Goal: Complete application form: Complete application form

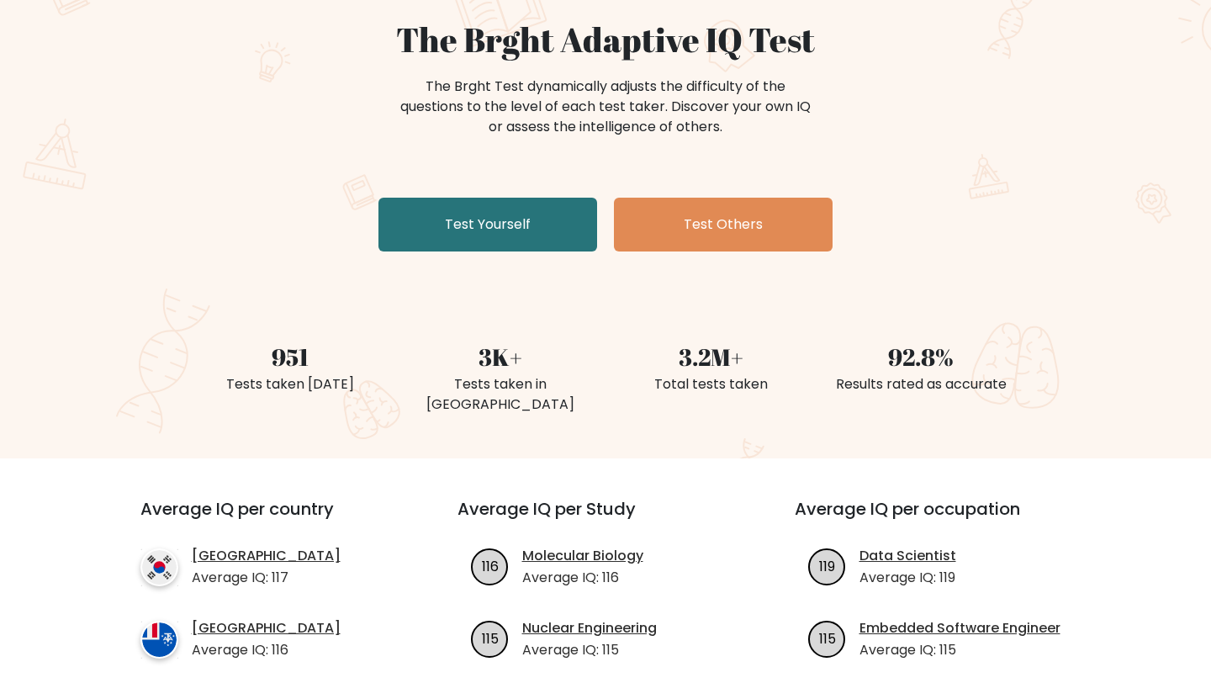
scroll to position [151, 0]
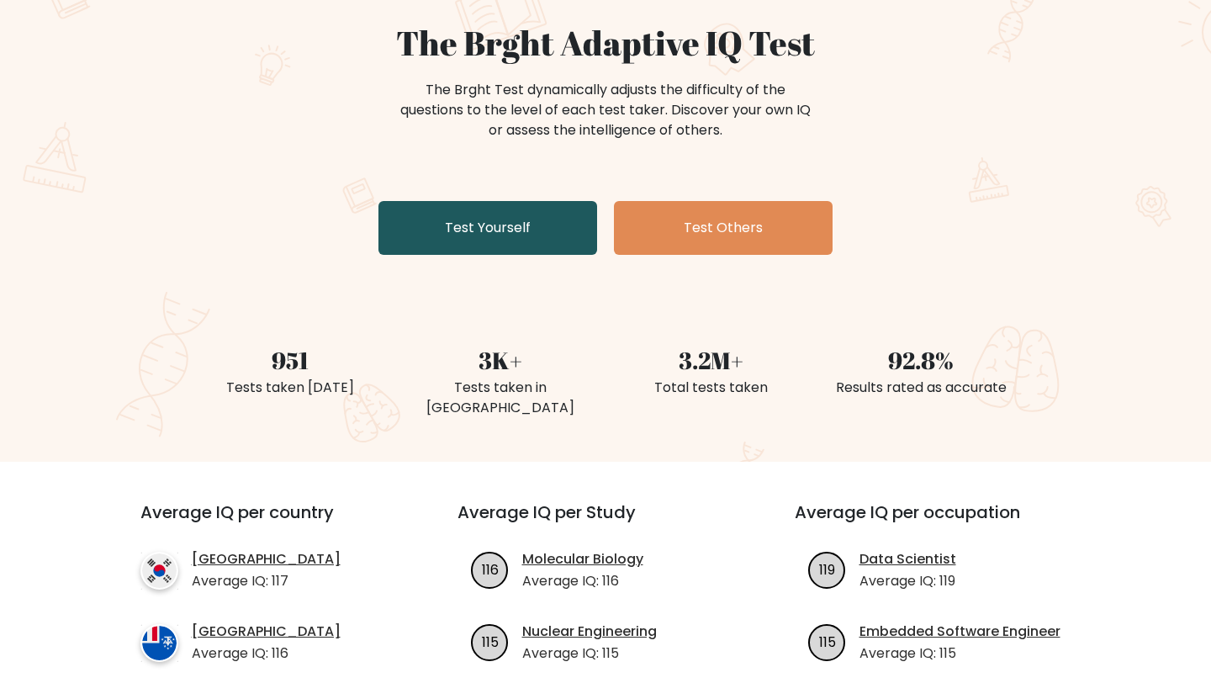
click at [458, 236] on link "Test Yourself" at bounding box center [487, 228] width 219 height 54
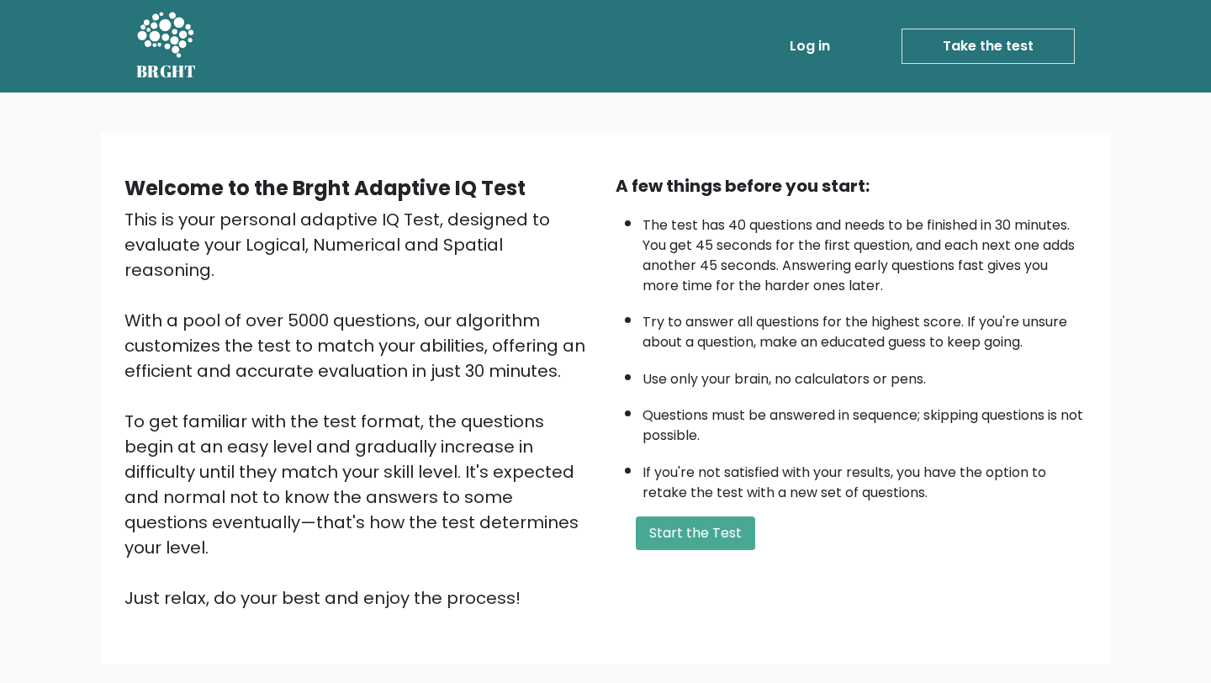
scroll to position [87, 0]
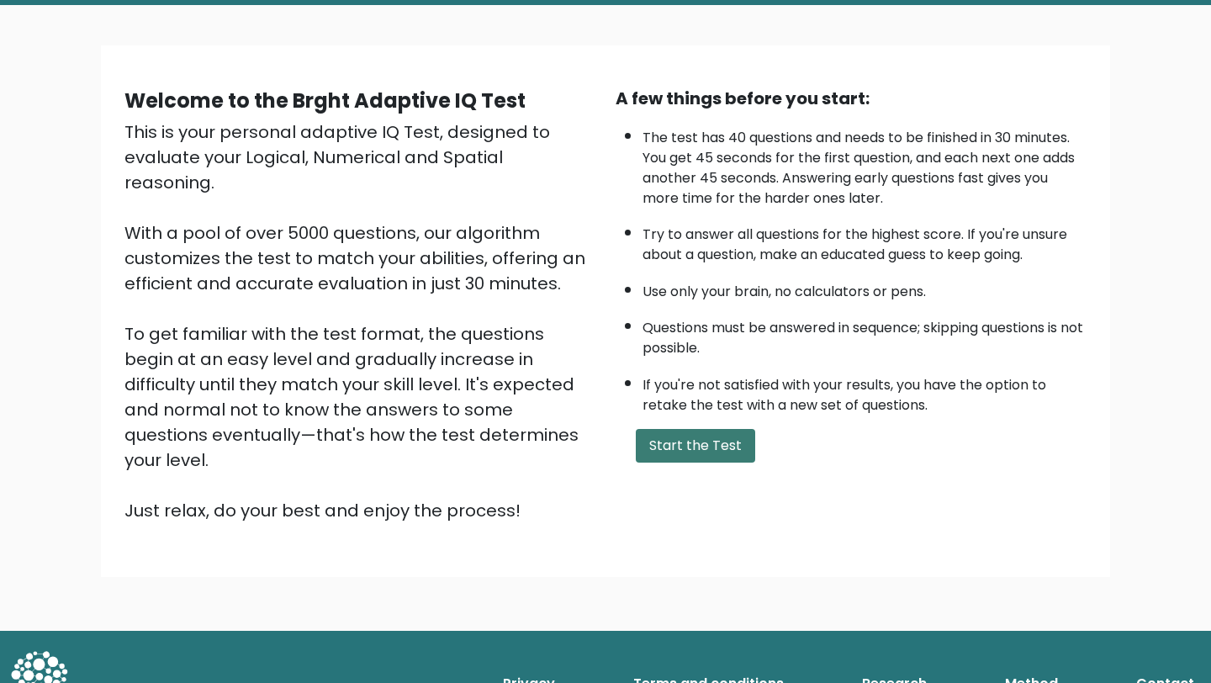
click at [718, 452] on button "Start the Test" at bounding box center [695, 446] width 119 height 34
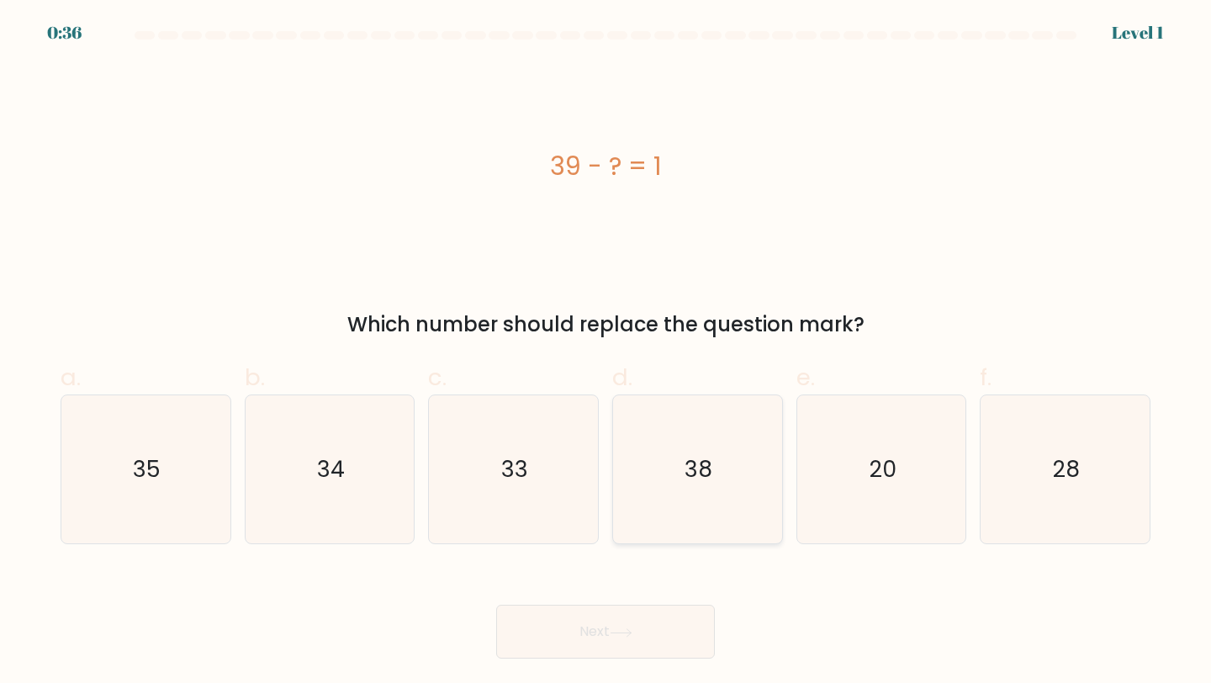
click at [726, 440] on icon "38" at bounding box center [697, 469] width 149 height 149
click at [606, 352] on input "d. 38" at bounding box center [605, 346] width 1 height 11
radio input "true"
click at [632, 635] on icon at bounding box center [621, 632] width 23 height 9
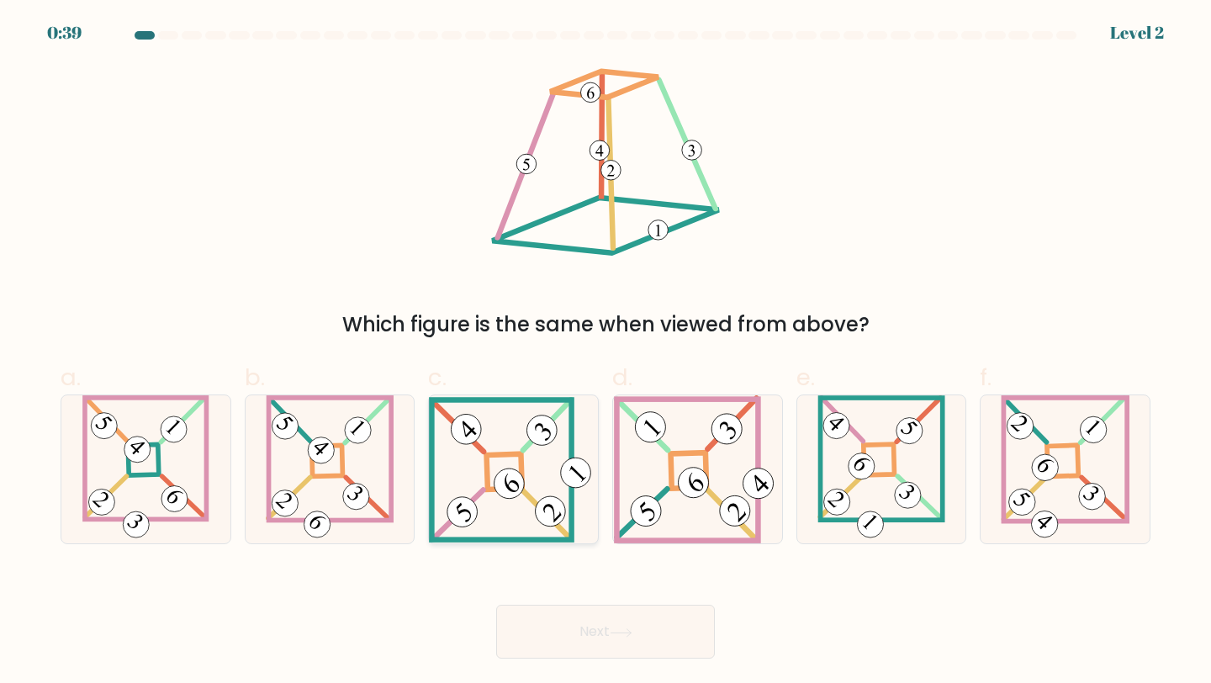
click at [520, 468] on 271 at bounding box center [504, 470] width 35 height 35
click at [605, 352] on input "c." at bounding box center [605, 346] width 1 height 11
radio input "true"
click at [589, 634] on button "Next" at bounding box center [605, 632] width 219 height 54
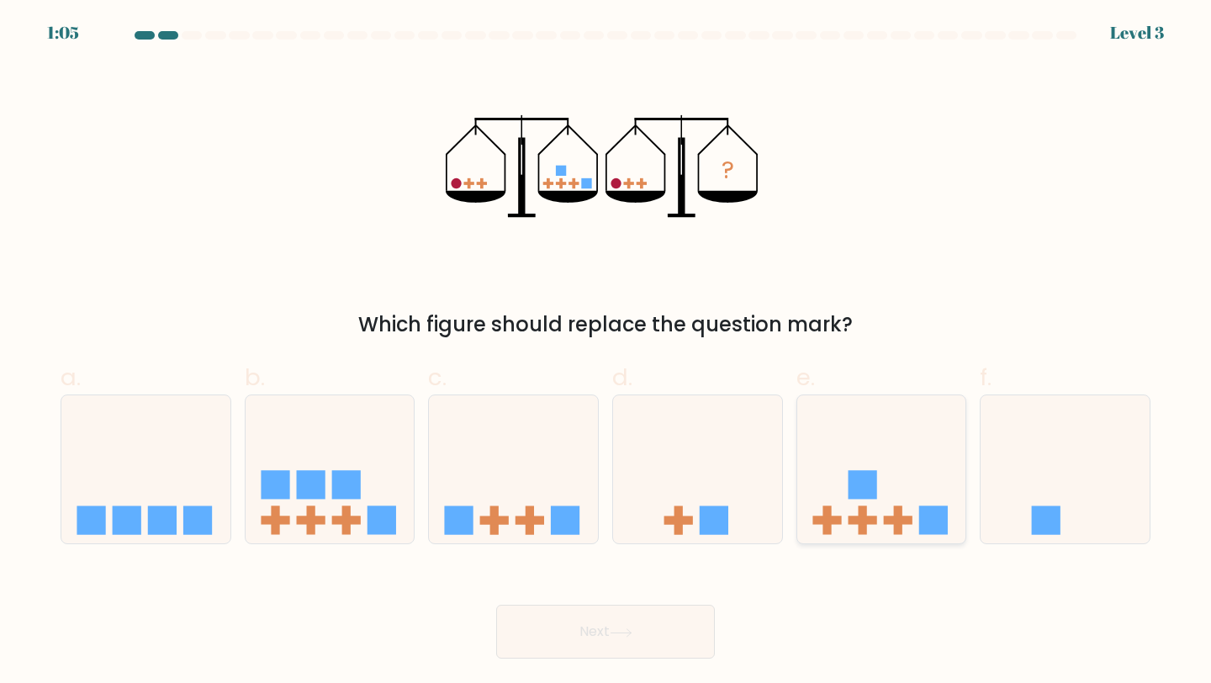
click at [883, 455] on icon at bounding box center [881, 469] width 169 height 140
click at [606, 352] on input "e." at bounding box center [605, 346] width 1 height 11
radio input "true"
click at [570, 644] on button "Next" at bounding box center [605, 632] width 219 height 54
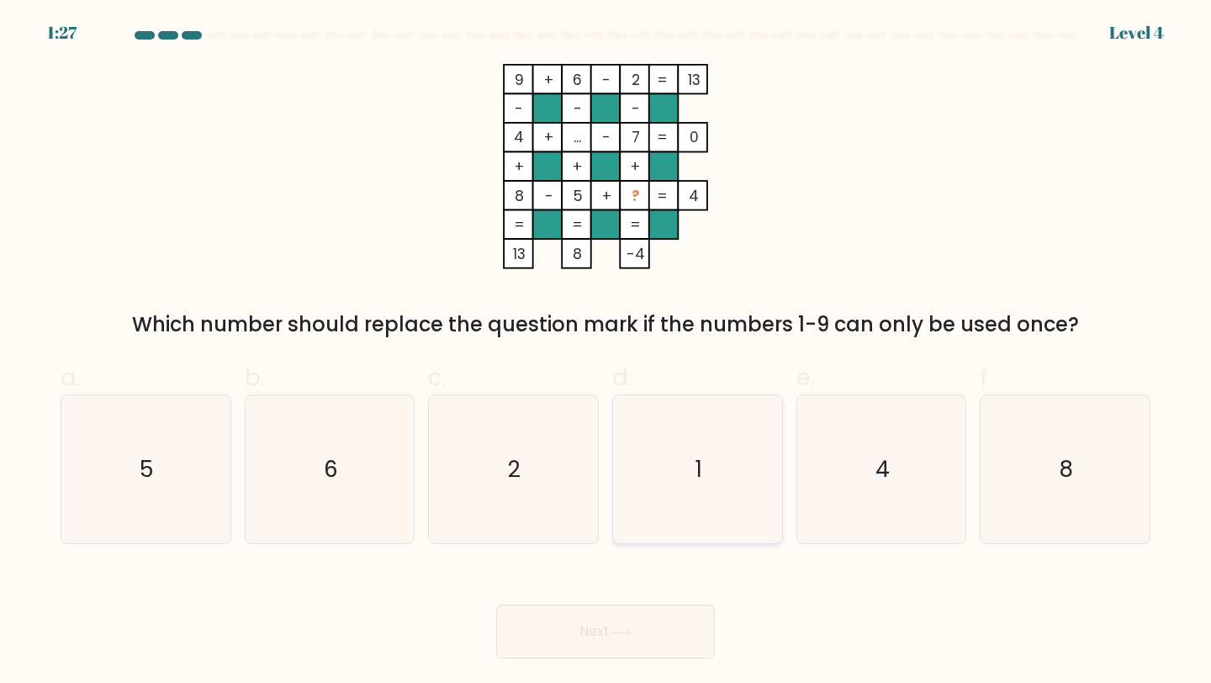
click at [703, 445] on icon "1" at bounding box center [697, 469] width 149 height 149
click at [606, 352] on input "d. 1" at bounding box center [605, 346] width 1 height 11
radio input "true"
click at [638, 646] on button "Next" at bounding box center [605, 632] width 219 height 54
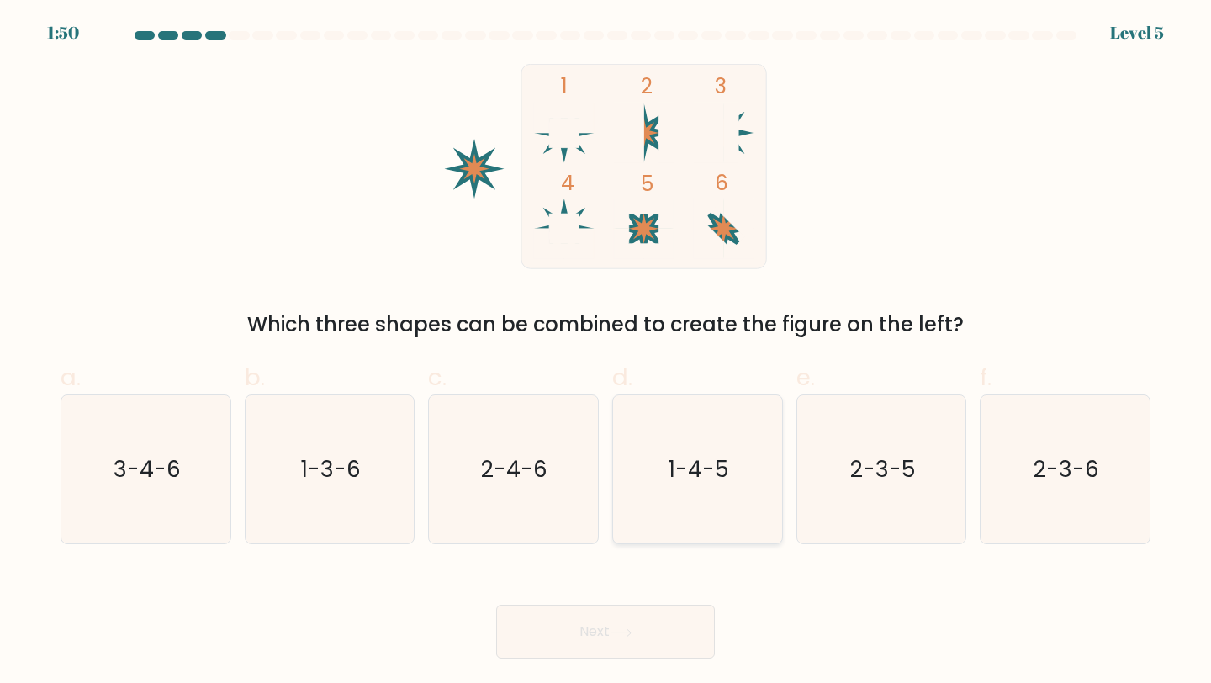
click at [668, 462] on text "1-4-5" at bounding box center [698, 468] width 61 height 31
click at [606, 352] on input "d. 1-4-5" at bounding box center [605, 346] width 1 height 11
radio input "true"
click at [635, 622] on button "Next" at bounding box center [605, 632] width 219 height 54
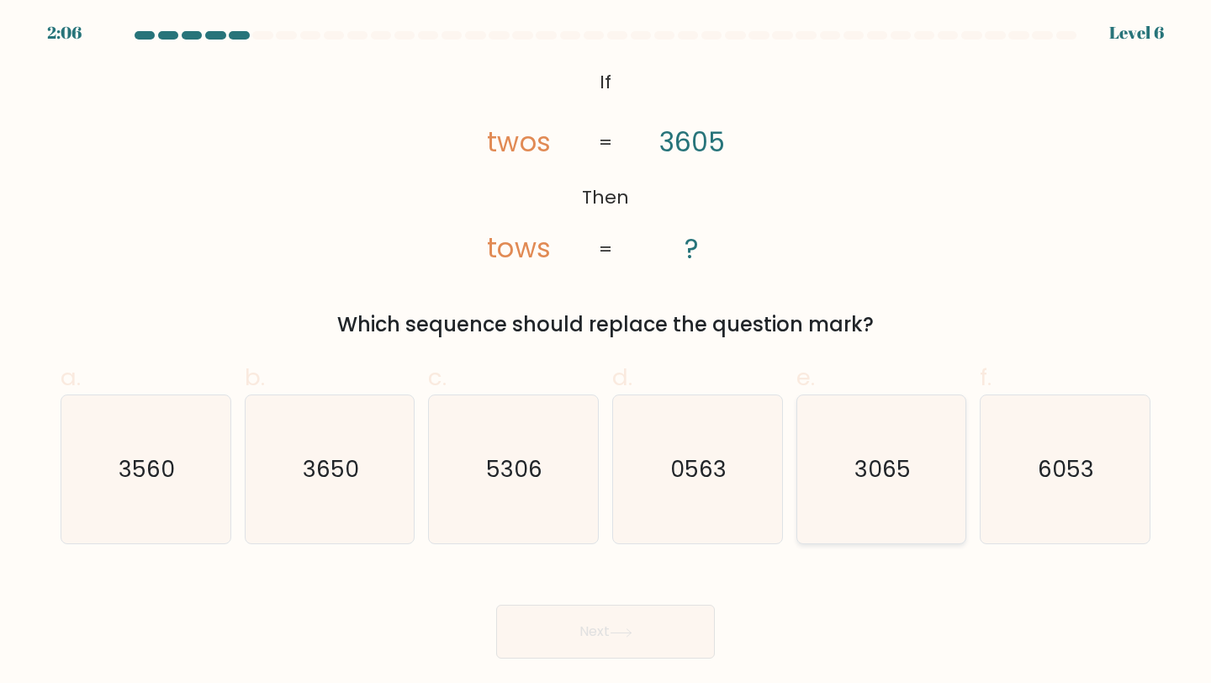
click at [854, 473] on icon "3065" at bounding box center [881, 469] width 149 height 149
click at [606, 352] on input "e. 3065" at bounding box center [605, 346] width 1 height 11
radio input "true"
click at [652, 639] on button "Next" at bounding box center [605, 632] width 219 height 54
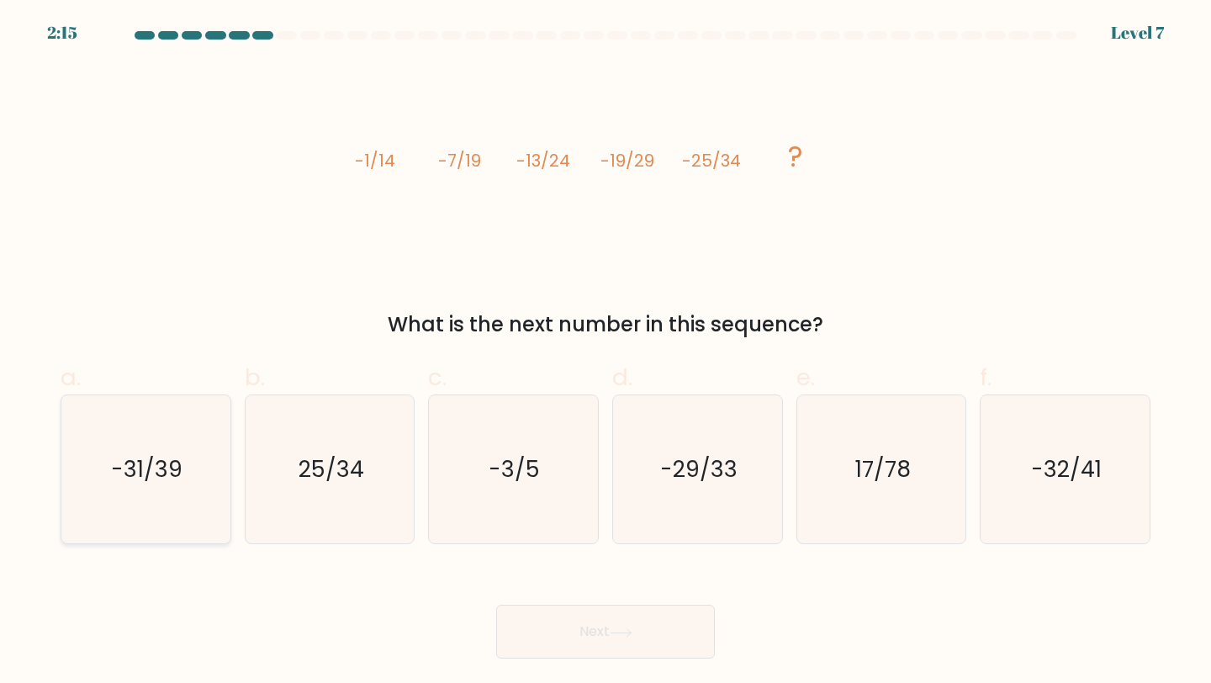
click at [92, 461] on icon "-31/39" at bounding box center [145, 469] width 149 height 149
click at [605, 352] on input "a. -31/39" at bounding box center [605, 346] width 1 height 11
radio input "true"
click at [555, 633] on button "Next" at bounding box center [605, 632] width 219 height 54
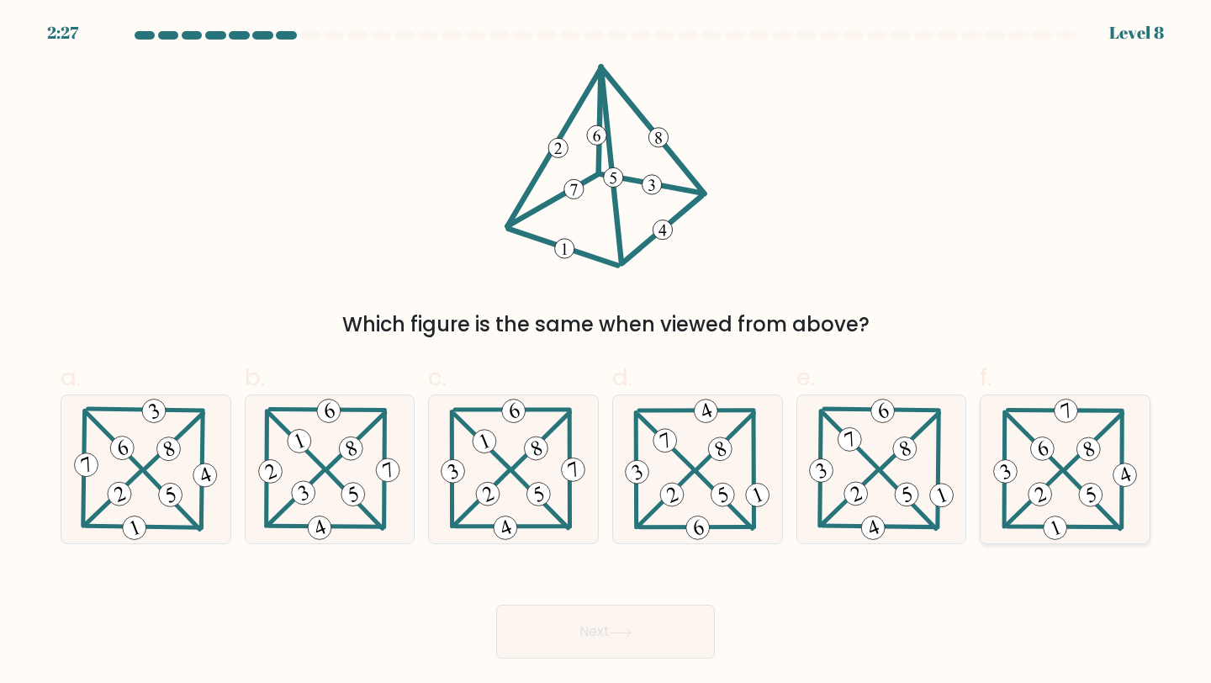
click at [1017, 442] on icon at bounding box center [1065, 469] width 151 height 149
click at [606, 352] on input "f." at bounding box center [605, 346] width 1 height 11
radio input "true"
click at [149, 483] on icon at bounding box center [146, 469] width 151 height 149
click at [605, 352] on input "a." at bounding box center [605, 346] width 1 height 11
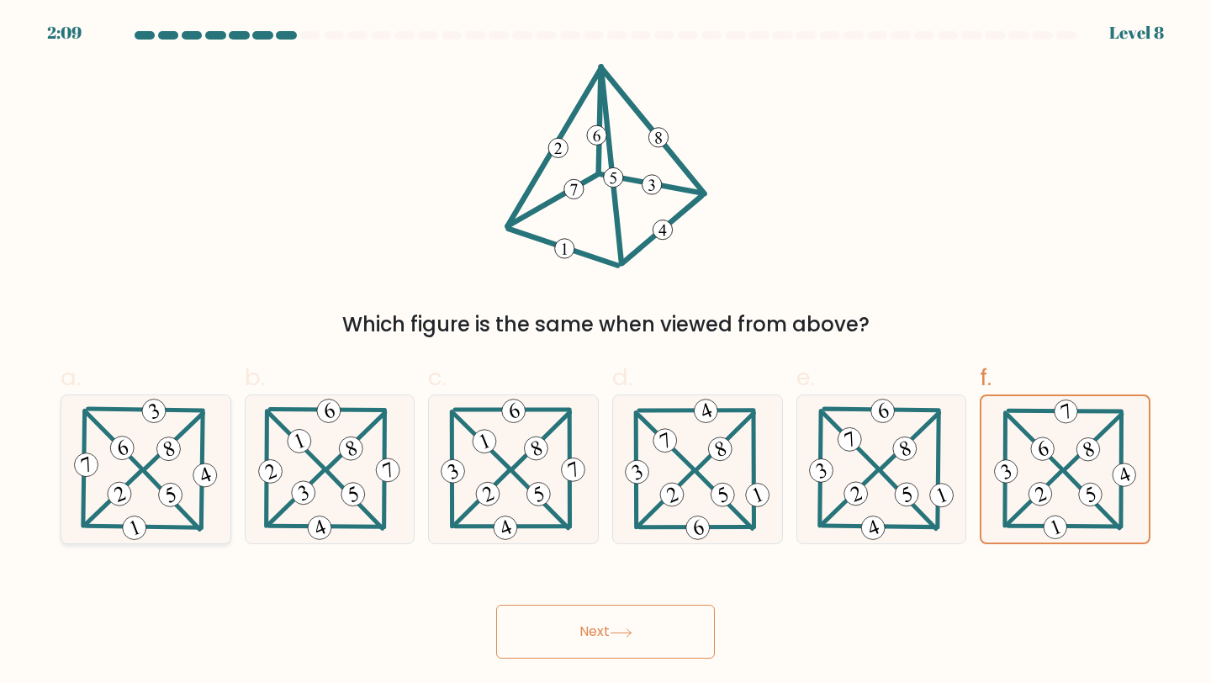
radio input "true"
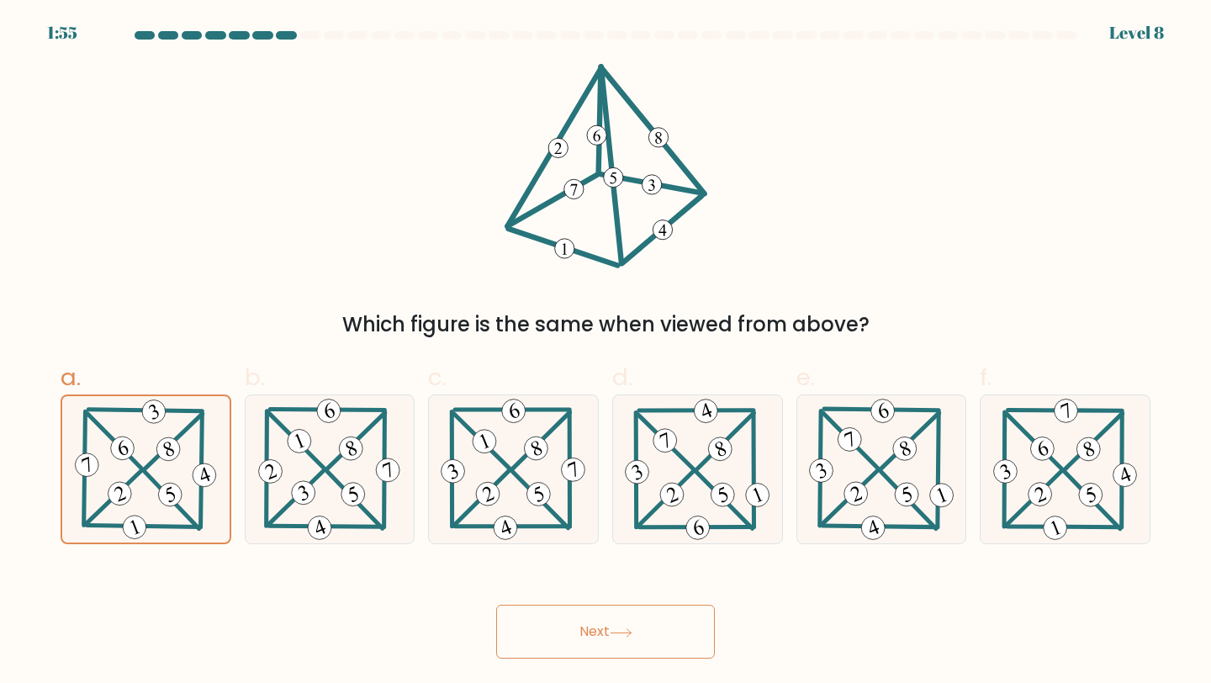
click at [576, 643] on button "Next" at bounding box center [605, 632] width 219 height 54
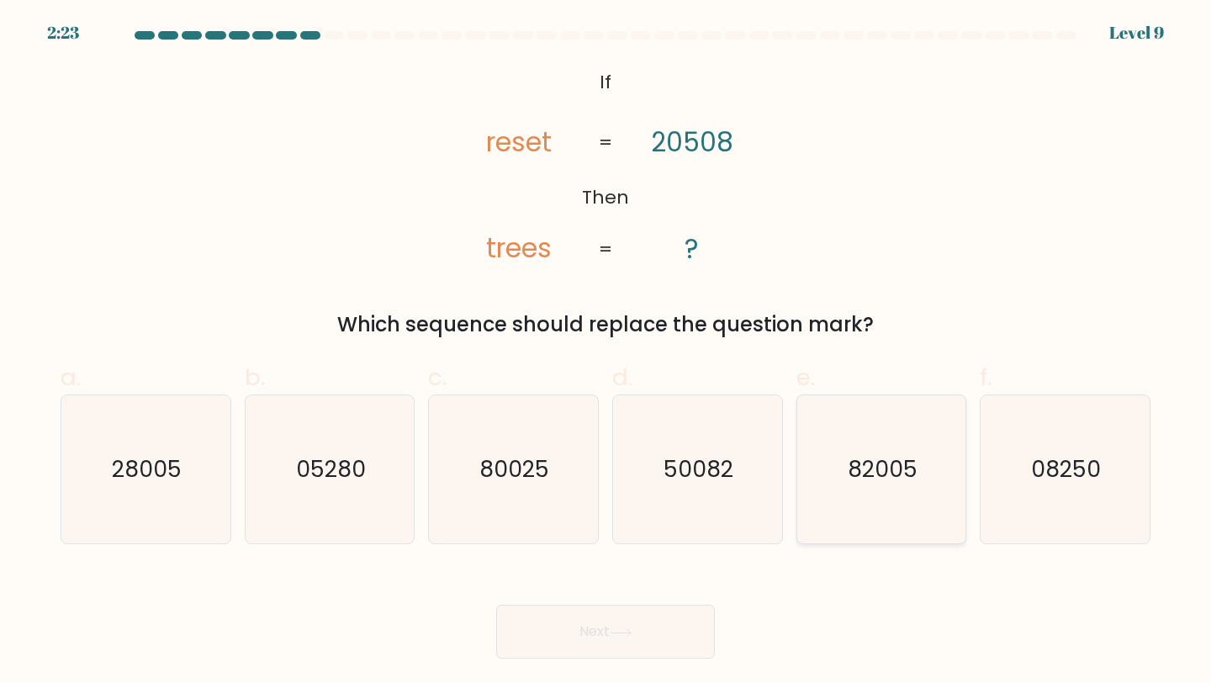
click at [878, 462] on text "82005" at bounding box center [883, 468] width 70 height 31
click at [606, 352] on input "e. 82005" at bounding box center [605, 346] width 1 height 11
radio input "true"
click at [599, 637] on button "Next" at bounding box center [605, 632] width 219 height 54
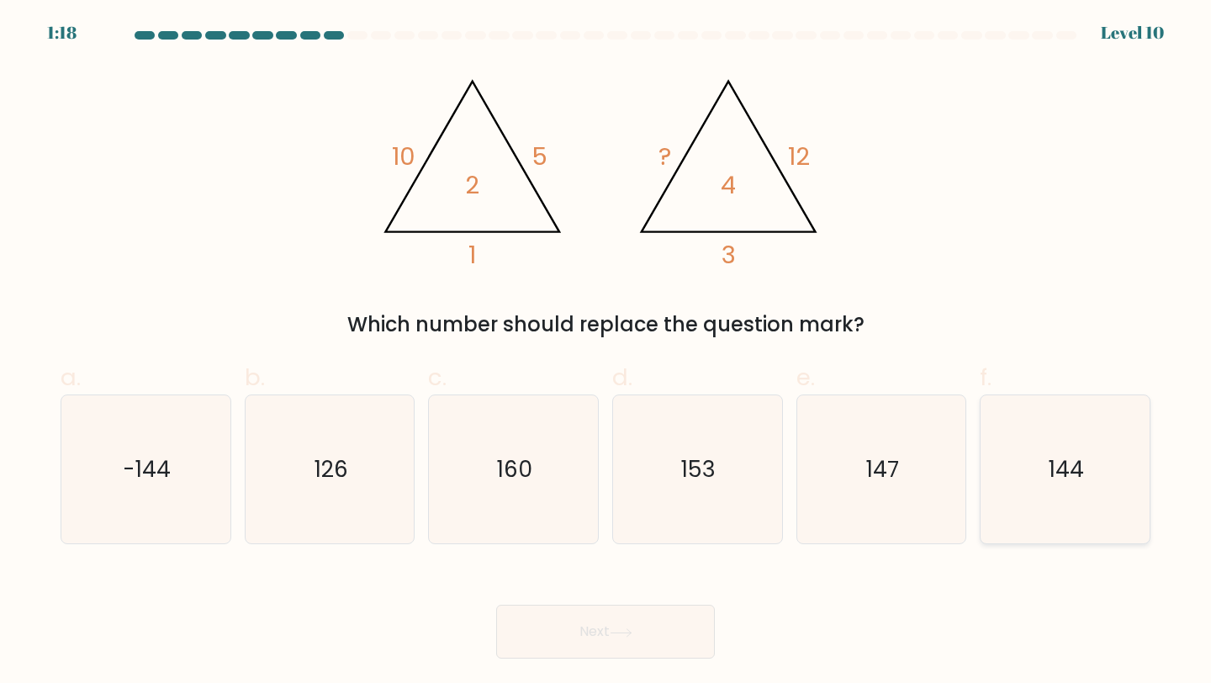
click at [1043, 457] on icon "144" at bounding box center [1065, 469] width 149 height 149
click at [606, 352] on input "f. 144" at bounding box center [605, 346] width 1 height 11
radio input "true"
click at [585, 618] on button "Next" at bounding box center [605, 632] width 219 height 54
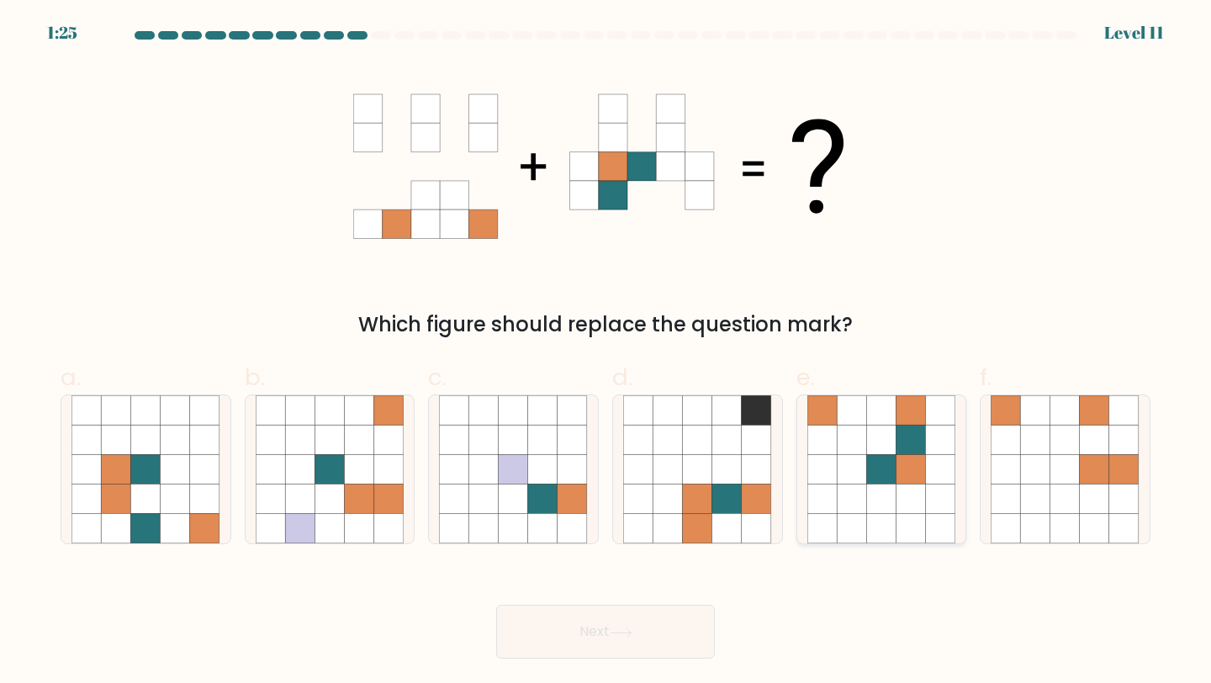
click at [906, 477] on icon at bounding box center [910, 469] width 29 height 29
click at [606, 352] on input "e." at bounding box center [605, 346] width 1 height 11
radio input "true"
click at [632, 633] on icon at bounding box center [621, 632] width 23 height 9
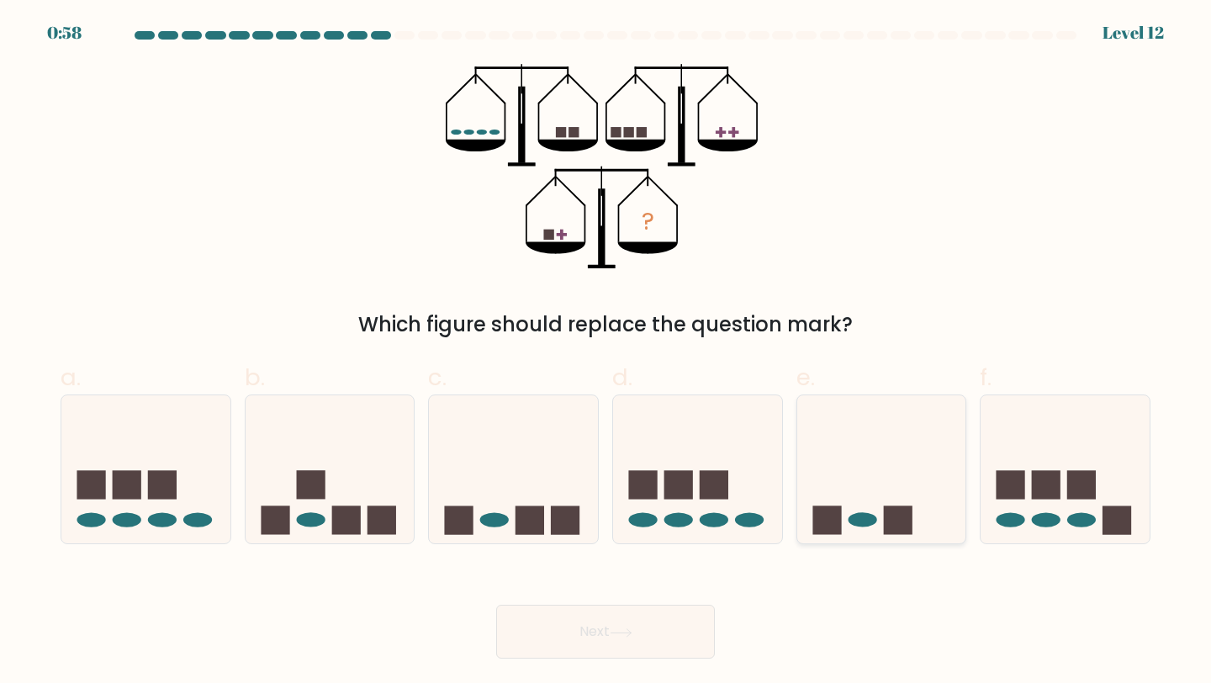
click at [896, 515] on rect at bounding box center [898, 520] width 29 height 29
click at [606, 352] on input "e." at bounding box center [605, 346] width 1 height 11
radio input "true"
click at [532, 525] on rect at bounding box center [529, 520] width 29 height 29
click at [605, 352] on input "c." at bounding box center [605, 346] width 1 height 11
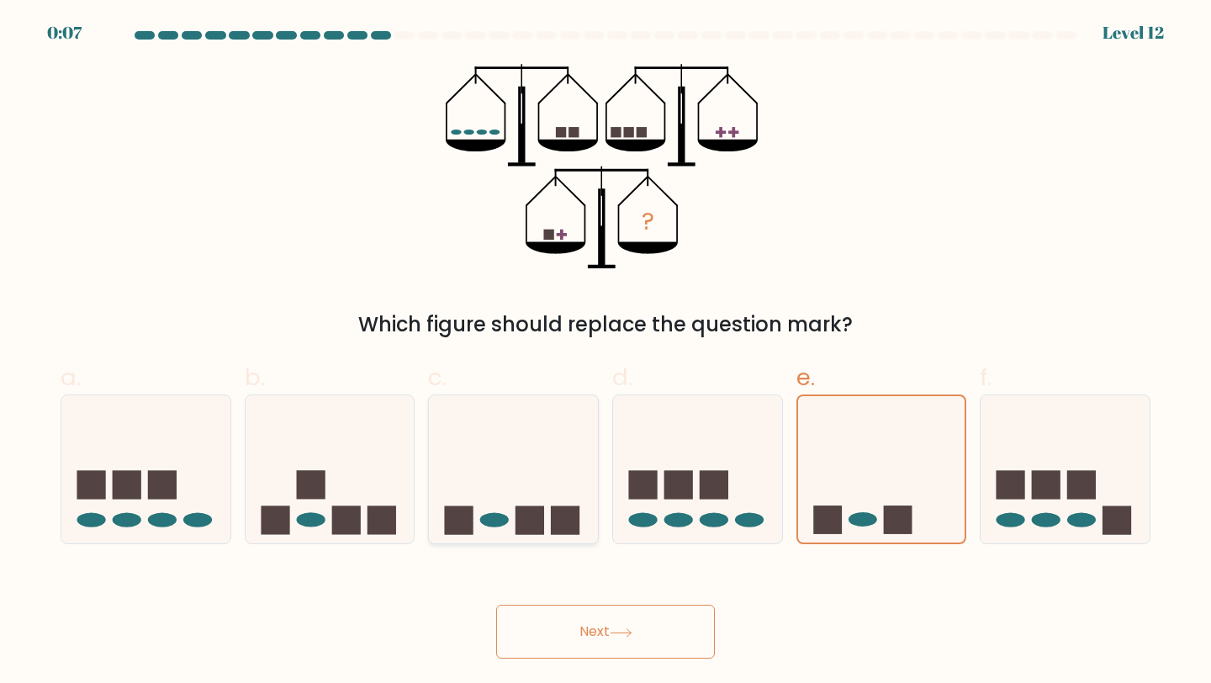
radio input "true"
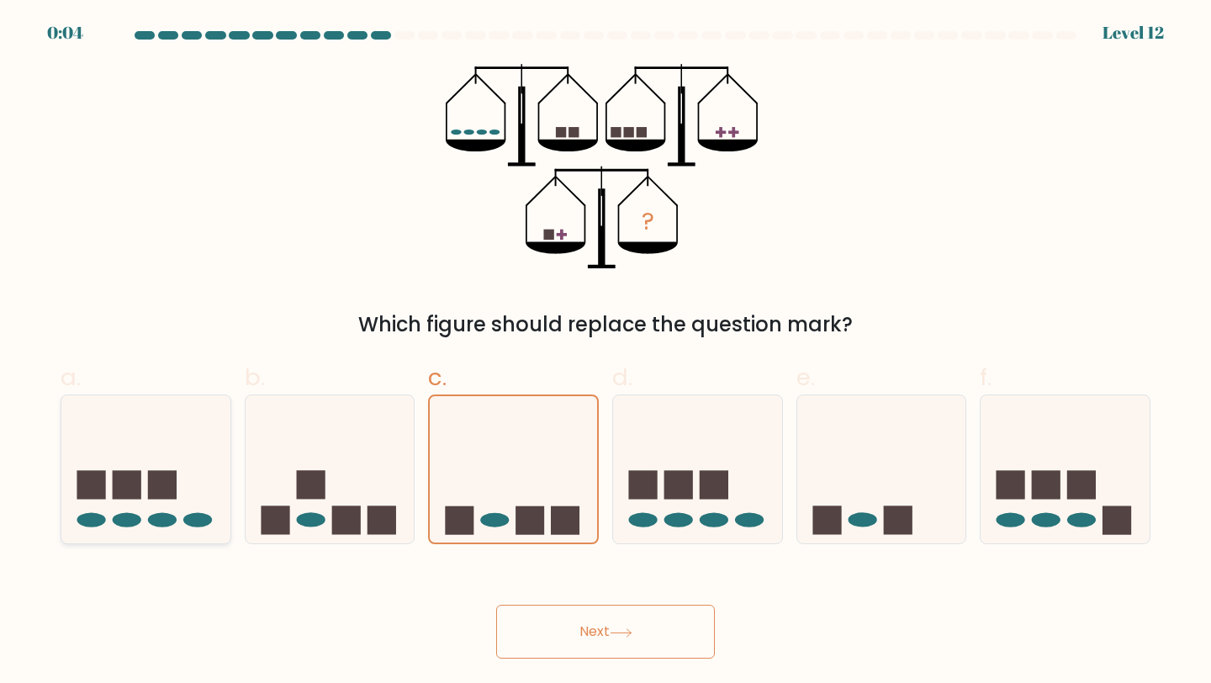
click at [111, 468] on icon at bounding box center [145, 469] width 169 height 140
click at [605, 352] on input "a." at bounding box center [605, 346] width 1 height 11
radio input "true"
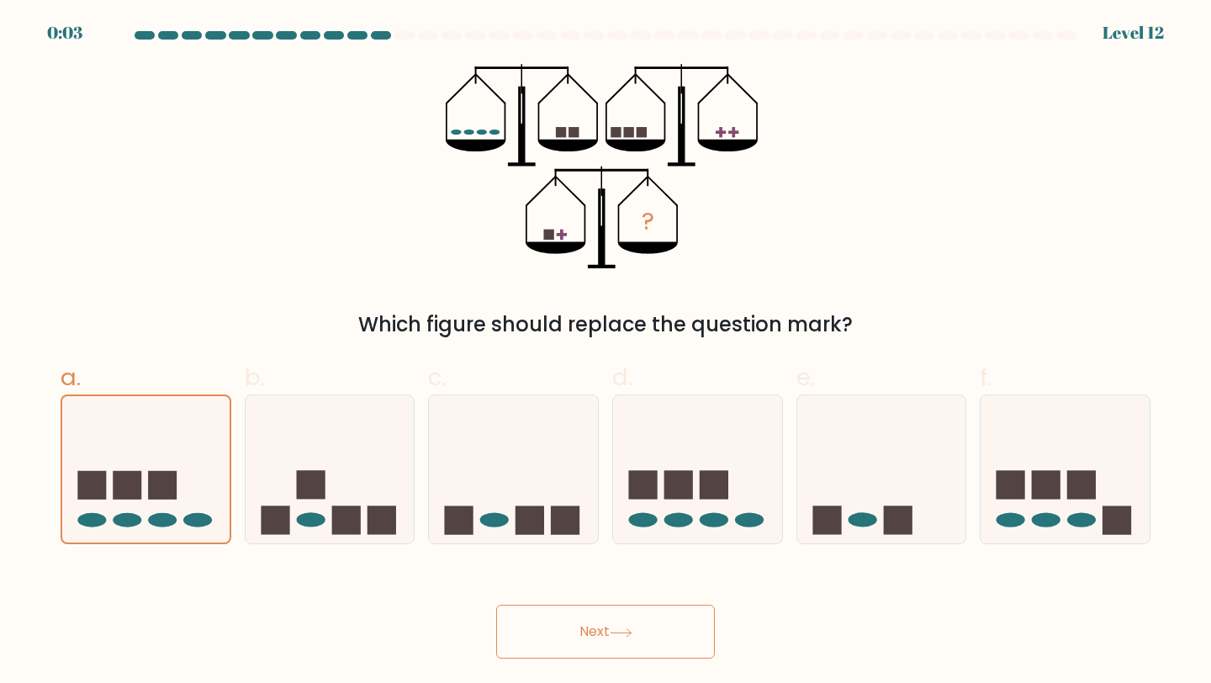
click at [572, 640] on button "Next" at bounding box center [605, 632] width 219 height 54
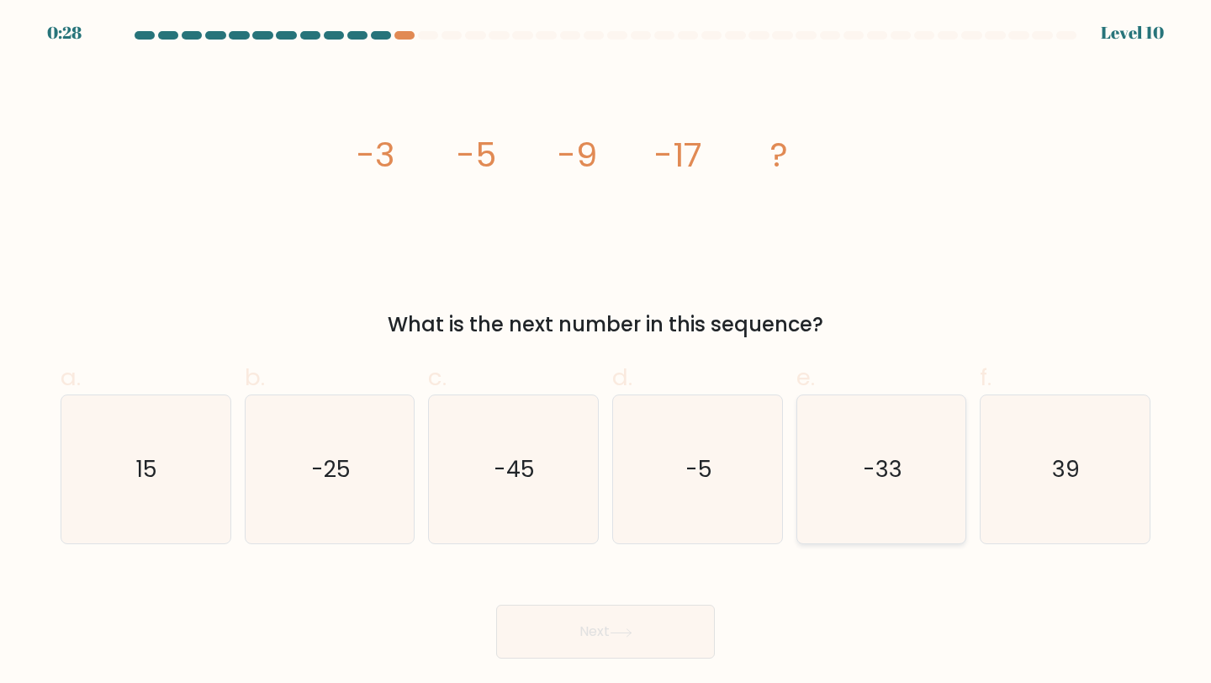
click at [906, 475] on icon "-33" at bounding box center [881, 469] width 149 height 149
click at [606, 352] on input "e. -33" at bounding box center [605, 346] width 1 height 11
radio input "true"
click at [631, 642] on button "Next" at bounding box center [605, 632] width 219 height 54
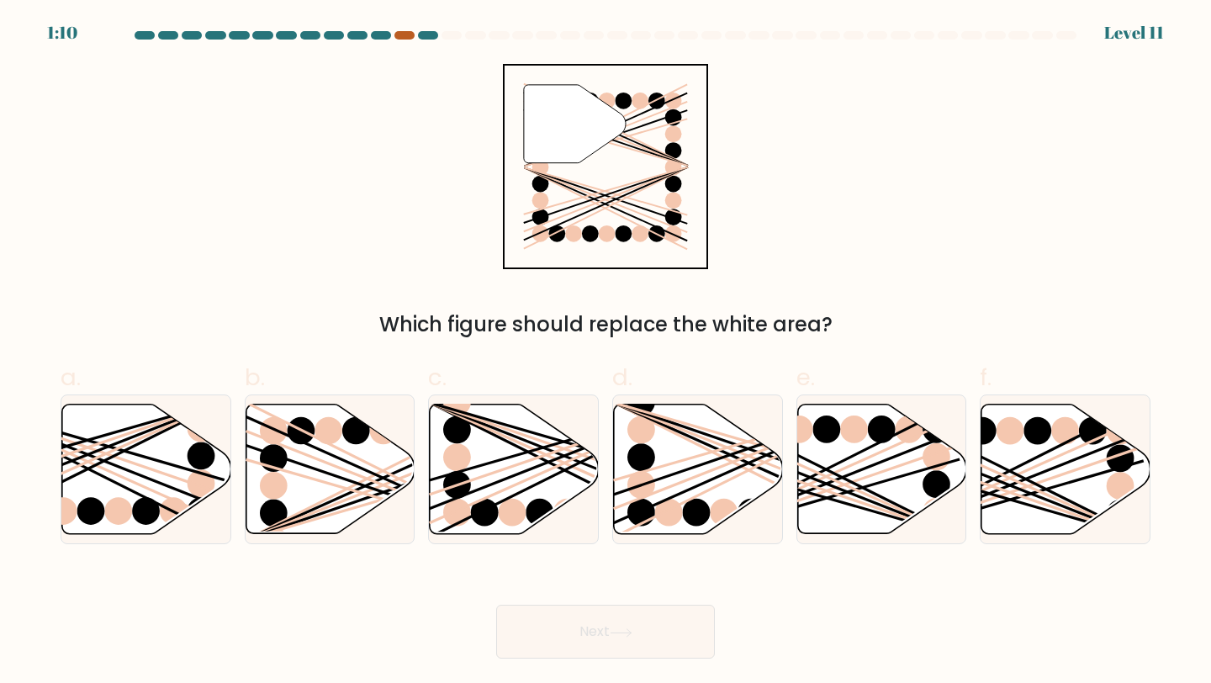
click at [399, 36] on div at bounding box center [404, 35] width 20 height 8
click at [312, 458] on line at bounding box center [382, 484] width 272 height 107
click at [605, 352] on input "b." at bounding box center [605, 346] width 1 height 11
radio input "true"
click at [575, 626] on button "Next" at bounding box center [605, 632] width 219 height 54
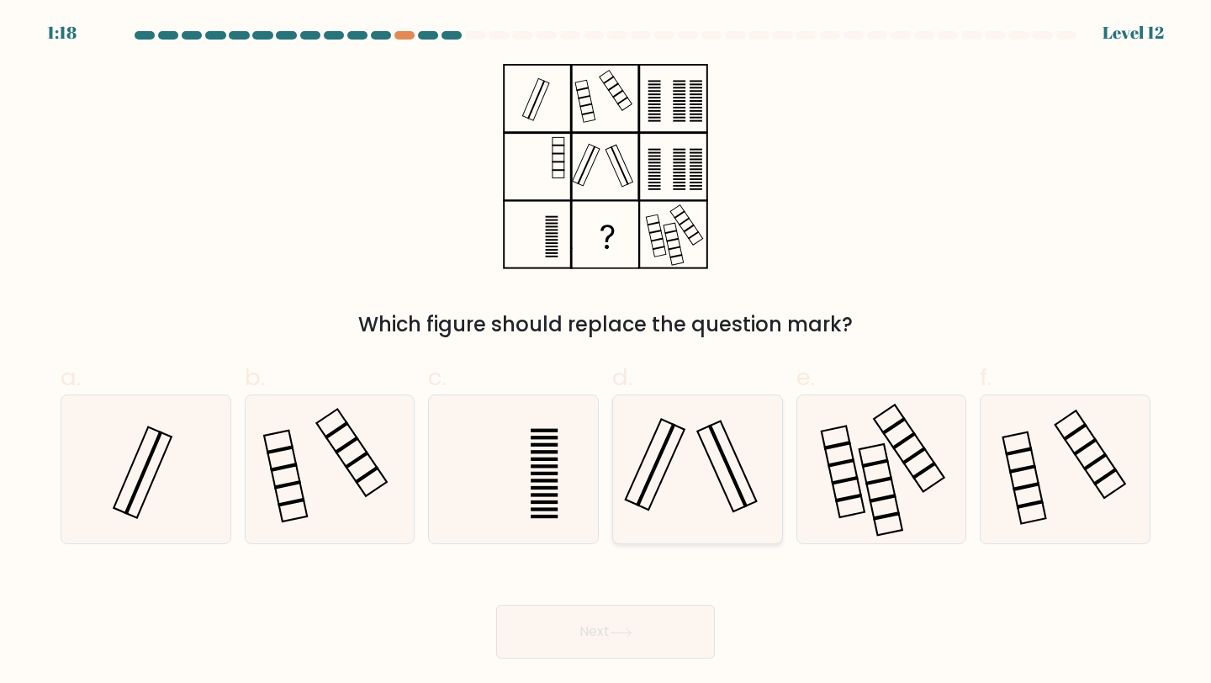
click at [687, 480] on icon at bounding box center [697, 469] width 149 height 149
click at [606, 352] on input "d." at bounding box center [605, 346] width 1 height 11
radio input "true"
click at [605, 643] on button "Next" at bounding box center [605, 632] width 219 height 54
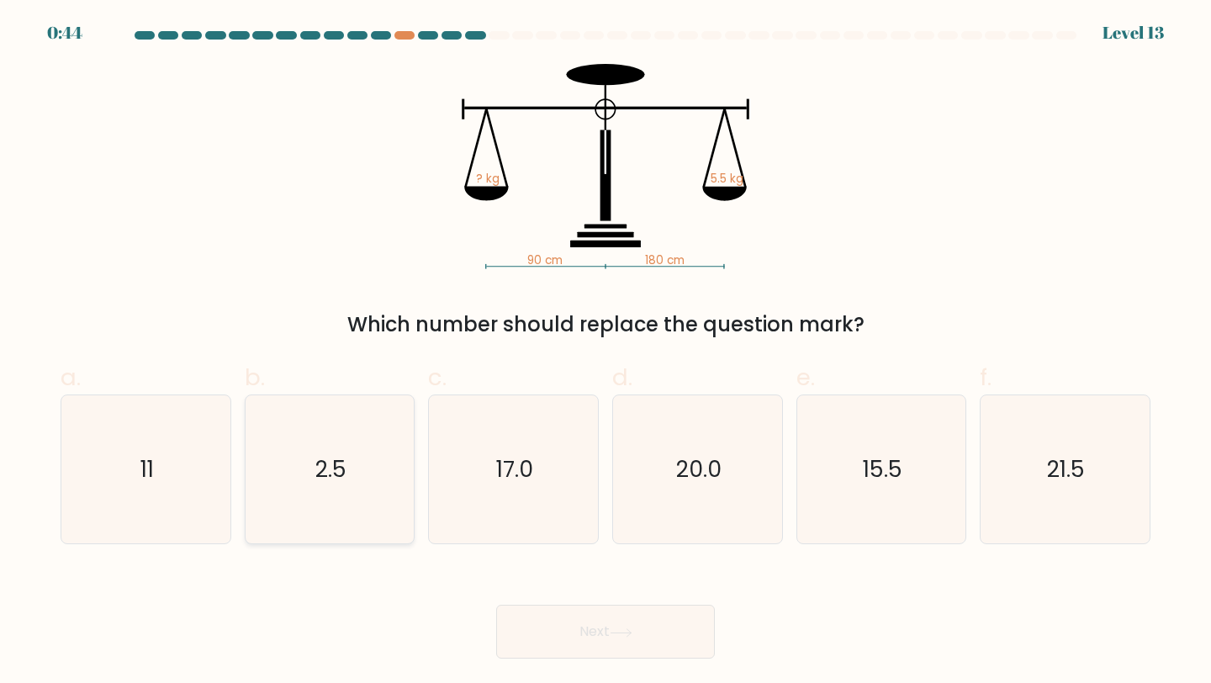
click at [352, 510] on icon "2.5" at bounding box center [330, 469] width 149 height 149
click at [605, 352] on input "b. 2.5" at bounding box center [605, 346] width 1 height 11
radio input "true"
click at [610, 642] on button "Next" at bounding box center [605, 632] width 219 height 54
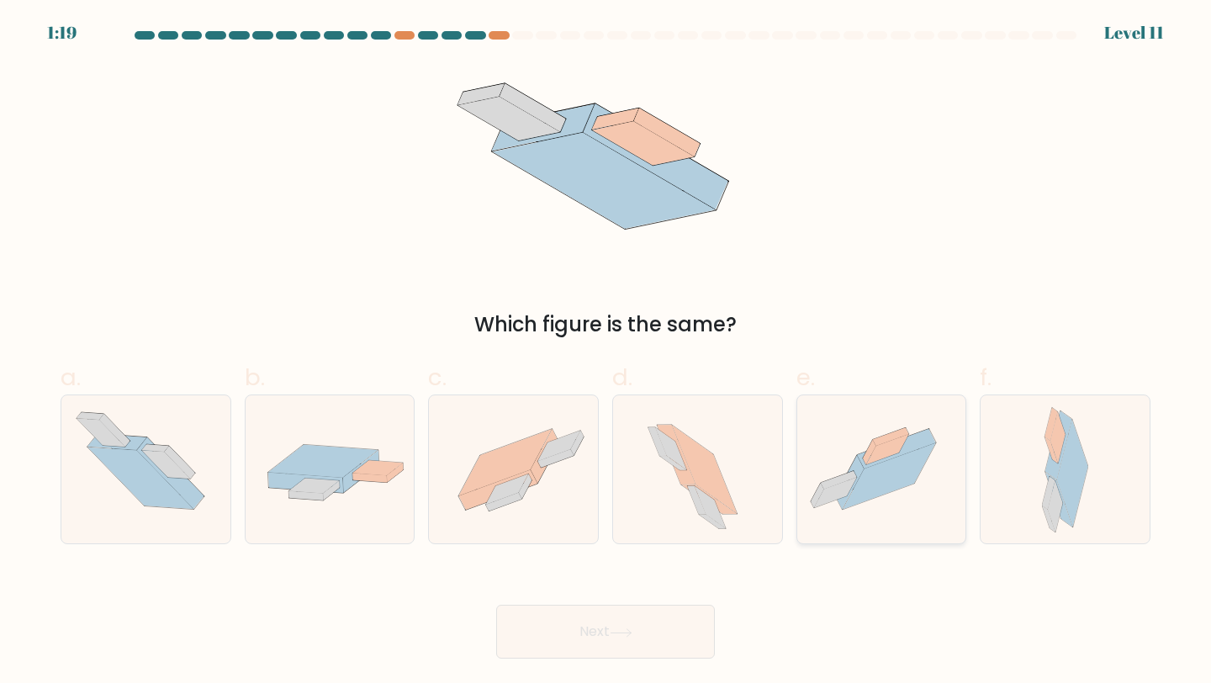
click at [895, 462] on icon at bounding box center [889, 476] width 93 height 66
click at [606, 352] on input "e." at bounding box center [605, 346] width 1 height 11
radio input "true"
click at [659, 635] on button "Next" at bounding box center [605, 632] width 219 height 54
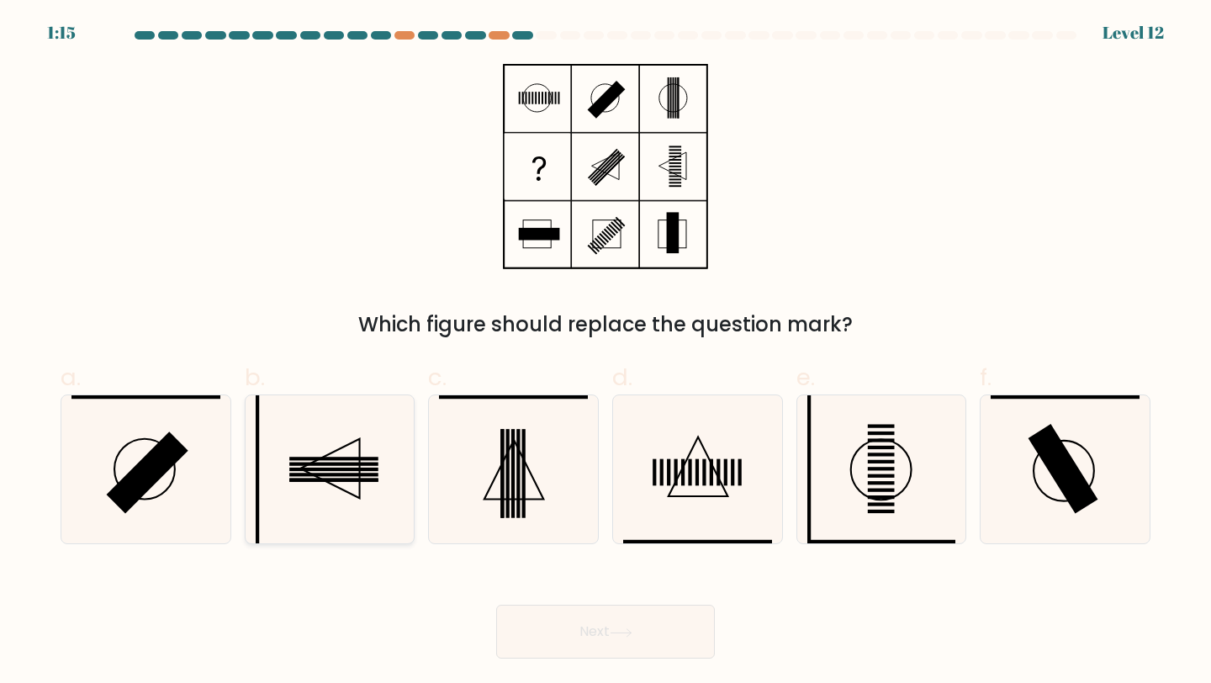
click at [346, 493] on icon at bounding box center [330, 469] width 60 height 60
click at [605, 352] on input "b." at bounding box center [605, 346] width 1 height 11
radio input "true"
click at [632, 634] on icon at bounding box center [621, 632] width 23 height 9
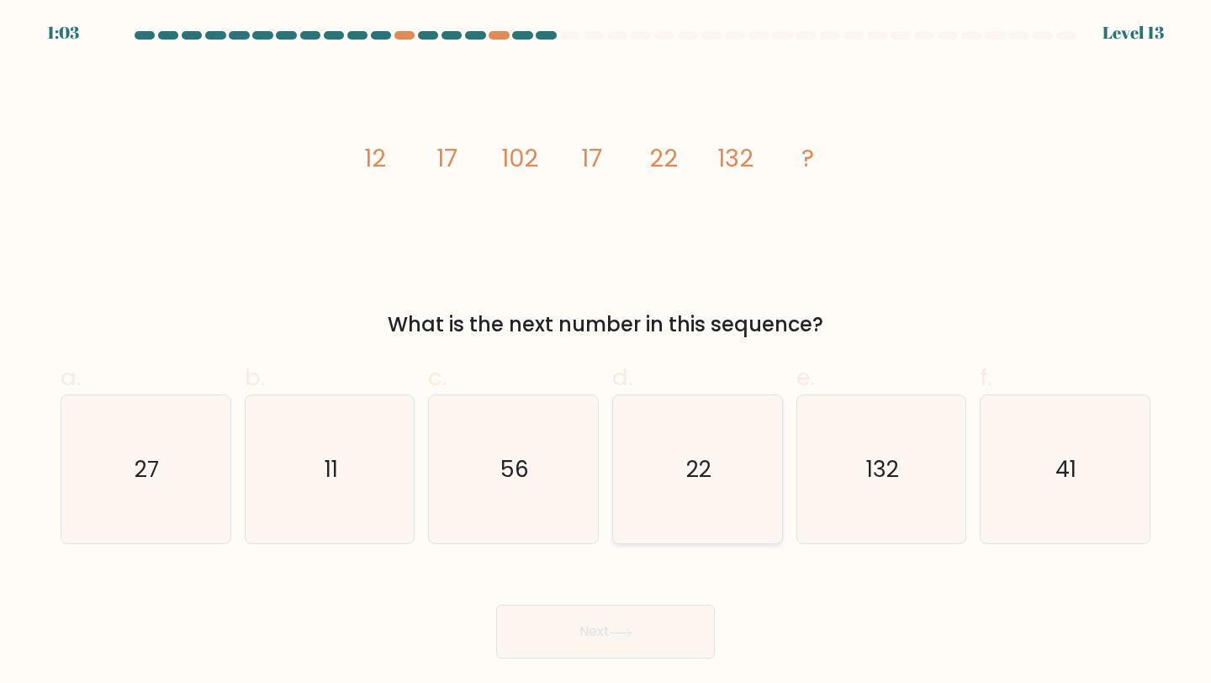
click at [677, 470] on icon "22" at bounding box center [697, 469] width 149 height 149
click at [606, 352] on input "d. 22" at bounding box center [605, 346] width 1 height 11
radio input "true"
click at [629, 620] on button "Next" at bounding box center [605, 632] width 219 height 54
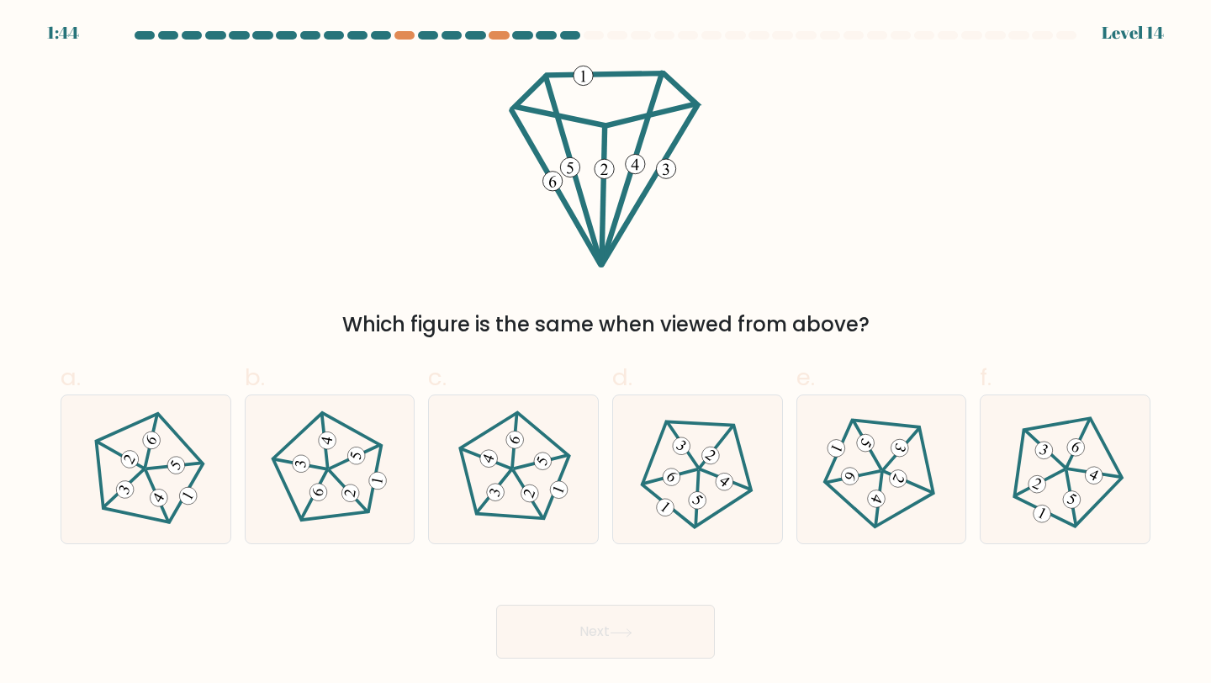
click at [570, 36] on div at bounding box center [570, 35] width 20 height 8
click at [548, 35] on div at bounding box center [546, 35] width 20 height 8
click at [152, 472] on icon at bounding box center [146, 469] width 119 height 119
click at [605, 352] on input "a." at bounding box center [605, 346] width 1 height 11
radio input "true"
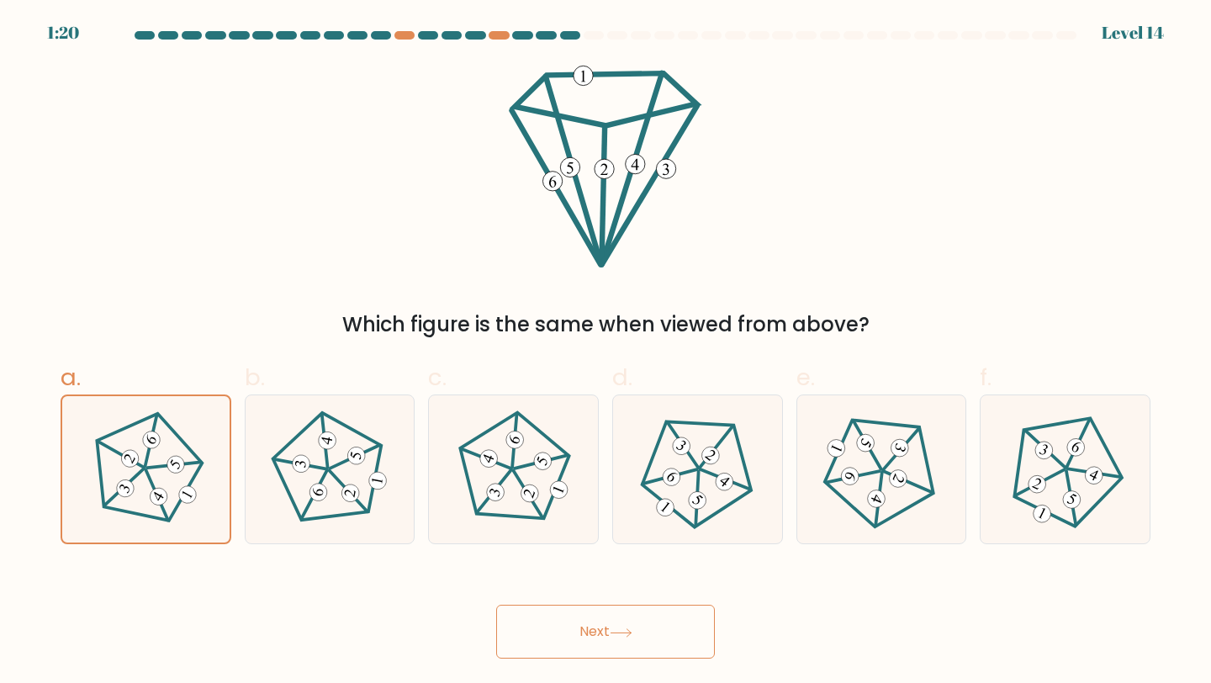
click at [579, 640] on button "Next" at bounding box center [605, 632] width 219 height 54
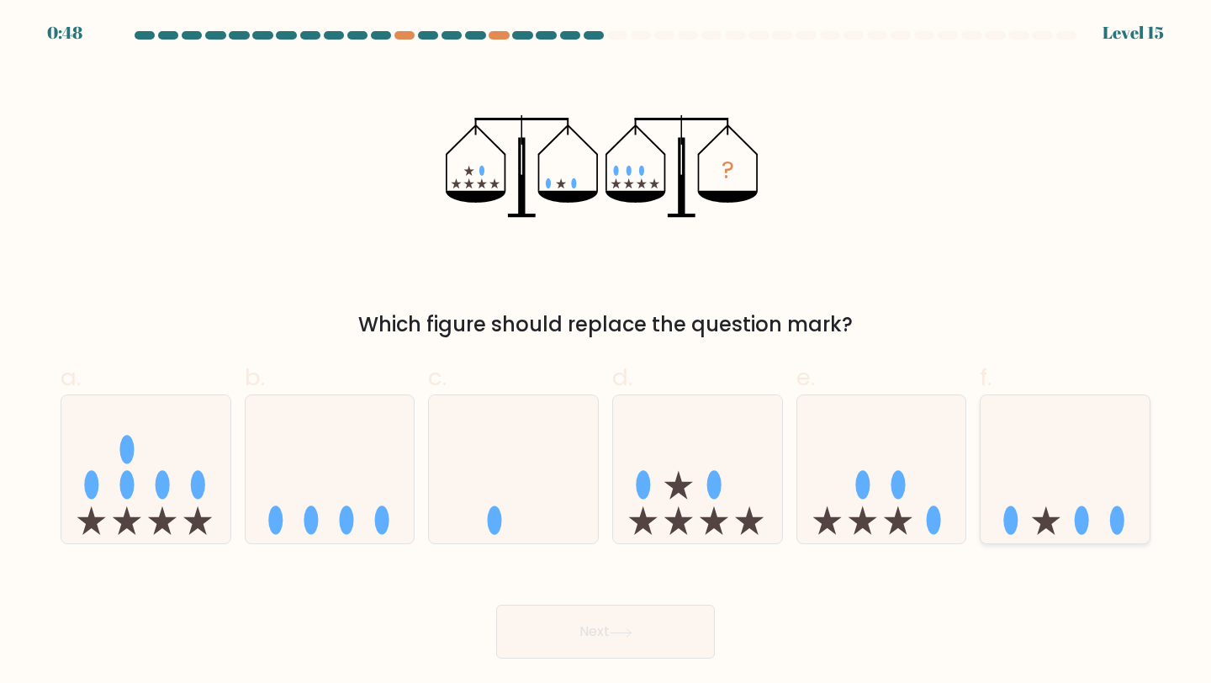
click at [1048, 524] on icon at bounding box center [1046, 520] width 29 height 29
click at [606, 352] on input "f." at bounding box center [605, 346] width 1 height 11
radio input "true"
click at [634, 637] on button "Next" at bounding box center [605, 632] width 219 height 54
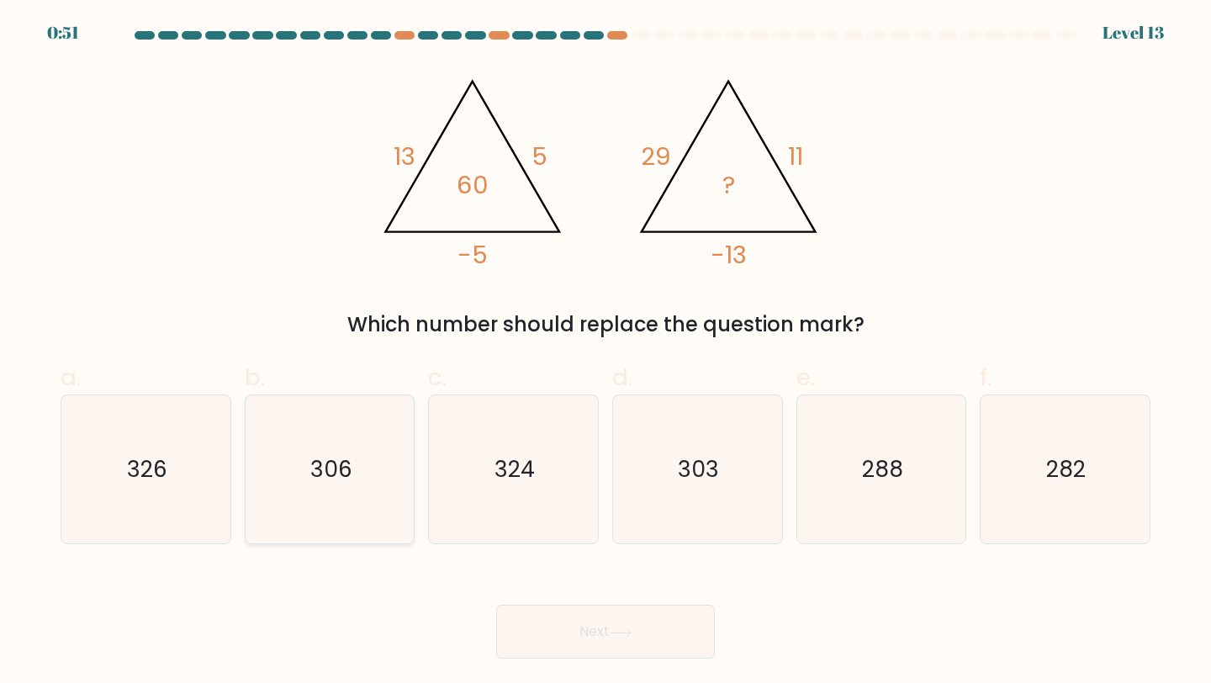
click at [285, 458] on icon "306" at bounding box center [330, 469] width 149 height 149
click at [605, 352] on input "b. 306" at bounding box center [605, 346] width 1 height 11
radio input "true"
click at [639, 632] on button "Next" at bounding box center [605, 632] width 219 height 54
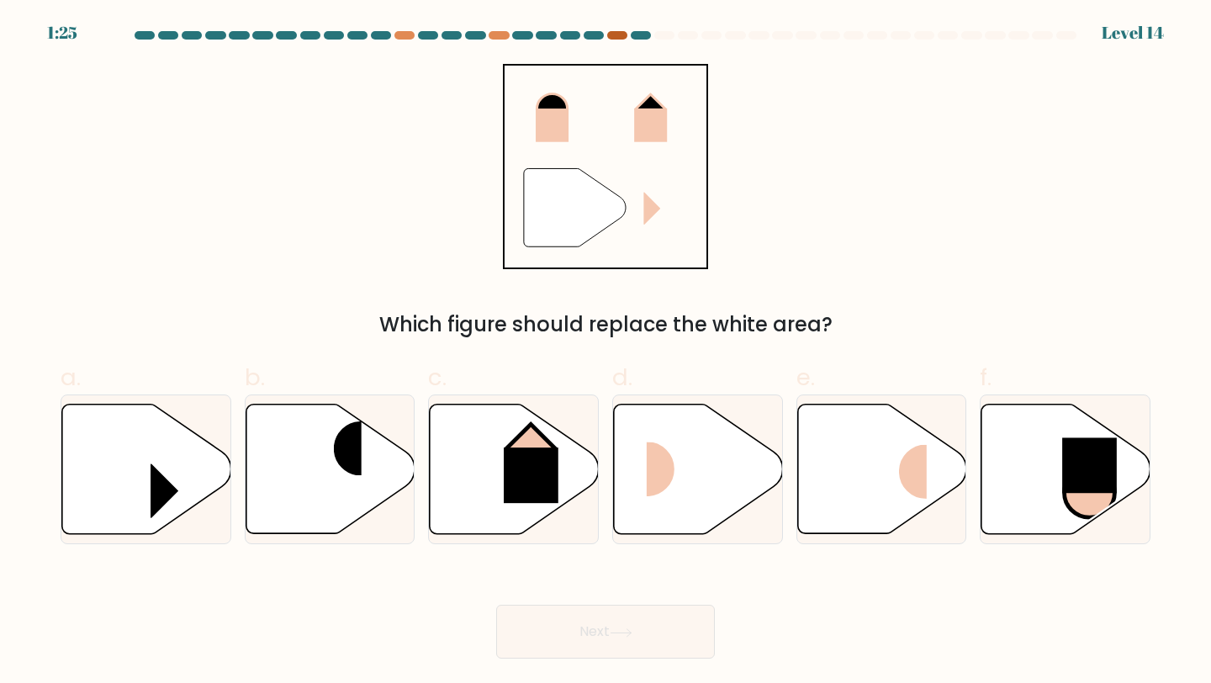
click at [614, 34] on div at bounding box center [617, 35] width 20 height 8
click at [646, 35] on div at bounding box center [641, 35] width 20 height 8
click at [684, 454] on rect at bounding box center [675, 468] width 56 height 55
click at [606, 352] on input "d." at bounding box center [605, 346] width 1 height 11
radio input "true"
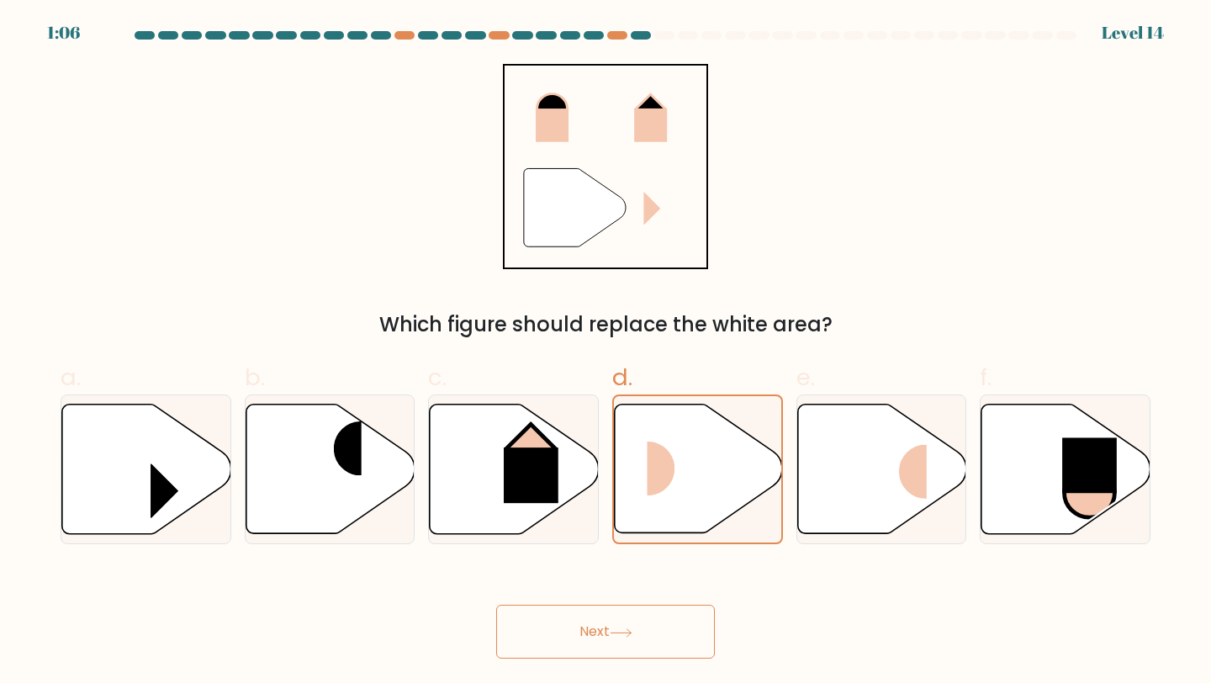
click at [642, 633] on button "Next" at bounding box center [605, 632] width 219 height 54
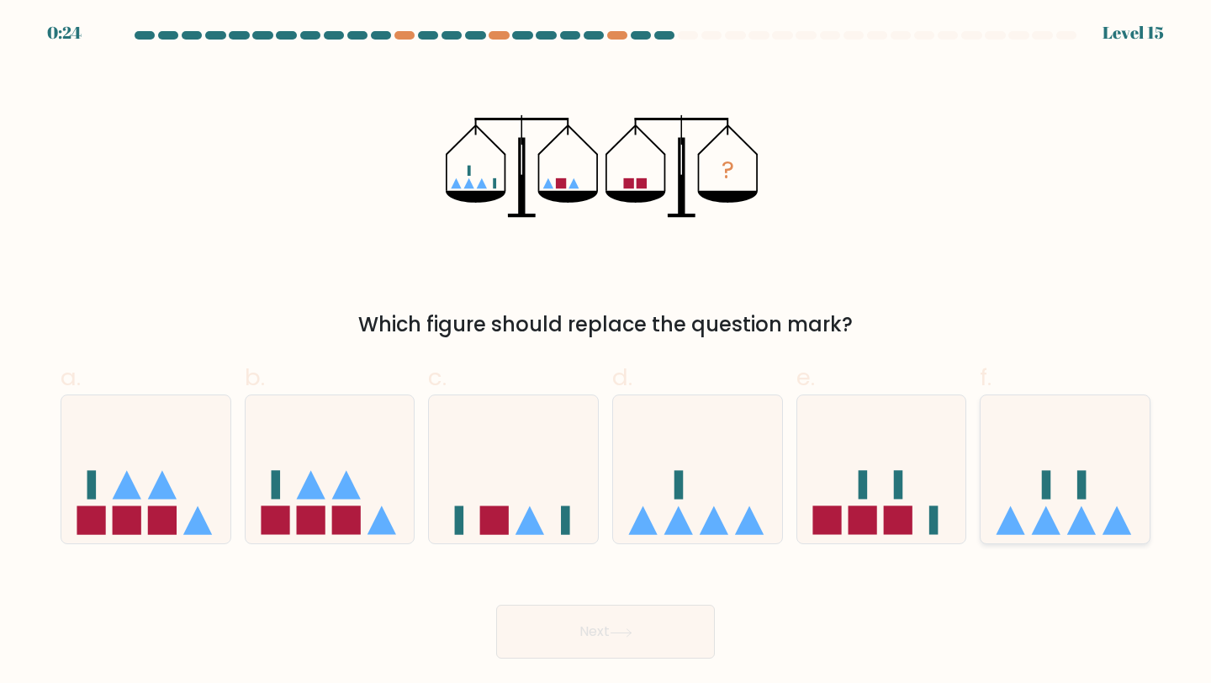
click at [1077, 484] on icon at bounding box center [1064, 469] width 169 height 140
click at [606, 352] on input "f." at bounding box center [605, 346] width 1 height 11
radio input "true"
click at [658, 639] on button "Next" at bounding box center [605, 632] width 219 height 54
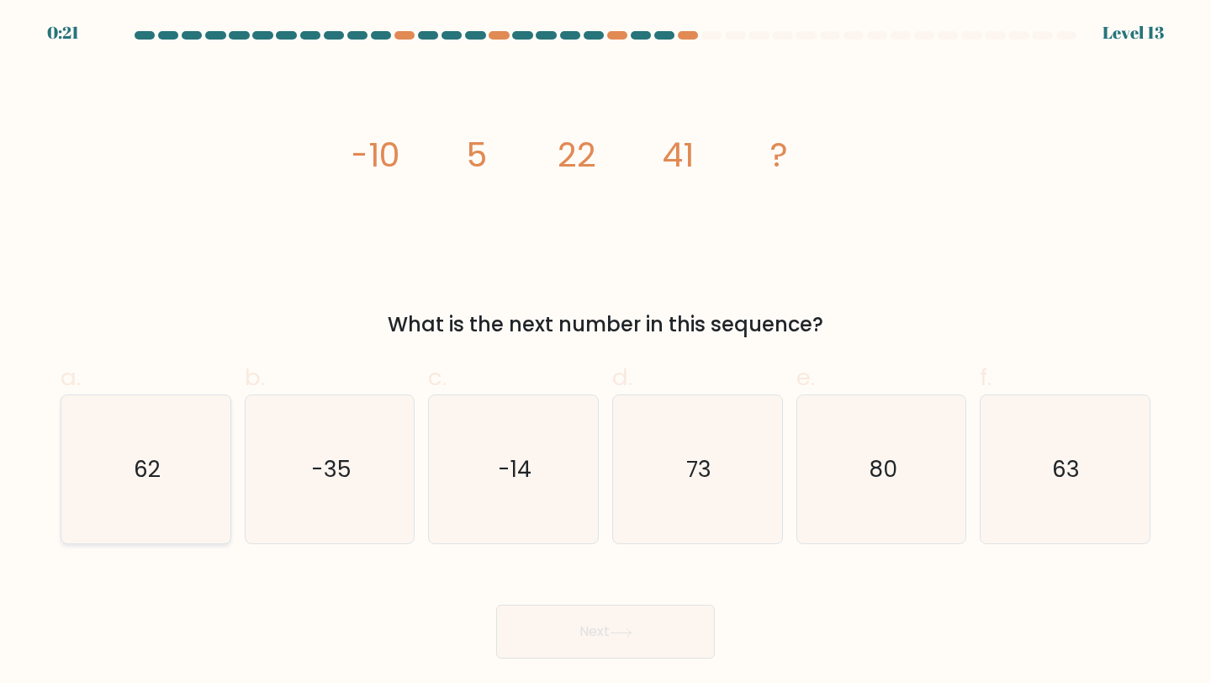
click at [140, 461] on text "62" at bounding box center [147, 468] width 27 height 31
click at [605, 352] on input "a. 62" at bounding box center [605, 346] width 1 height 11
radio input "true"
click at [630, 631] on icon at bounding box center [621, 632] width 23 height 9
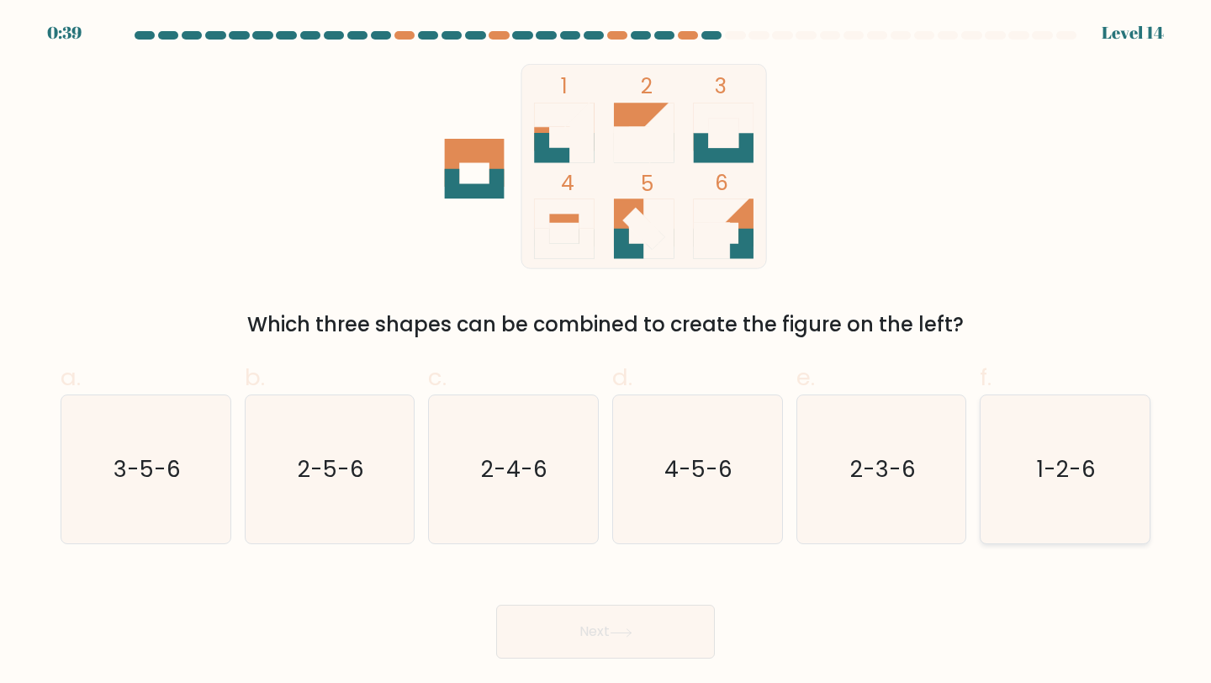
click at [1093, 446] on icon "1-2-6" at bounding box center [1065, 469] width 149 height 149
click at [606, 352] on input "f. 1-2-6" at bounding box center [605, 346] width 1 height 11
radio input "true"
click at [584, 634] on button "Next" at bounding box center [605, 632] width 219 height 54
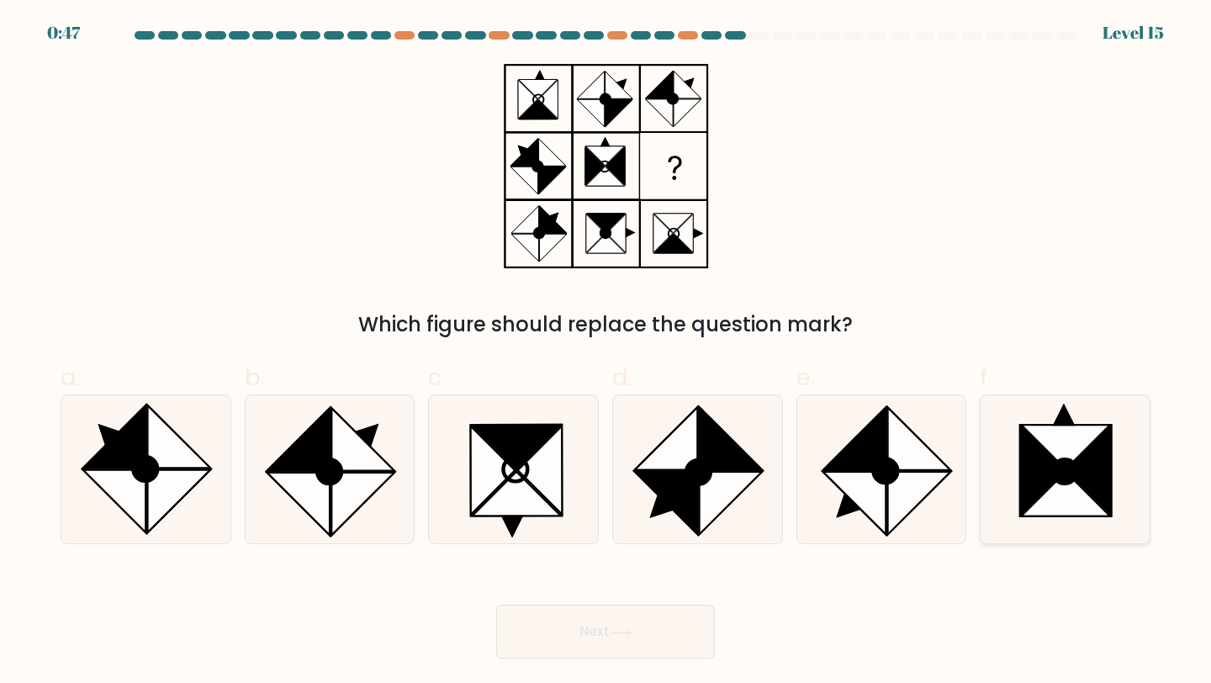
click at [1080, 489] on icon at bounding box center [1066, 494] width 89 height 45
click at [606, 352] on input "f." at bounding box center [605, 346] width 1 height 11
radio input "true"
click at [631, 651] on button "Next" at bounding box center [605, 632] width 219 height 54
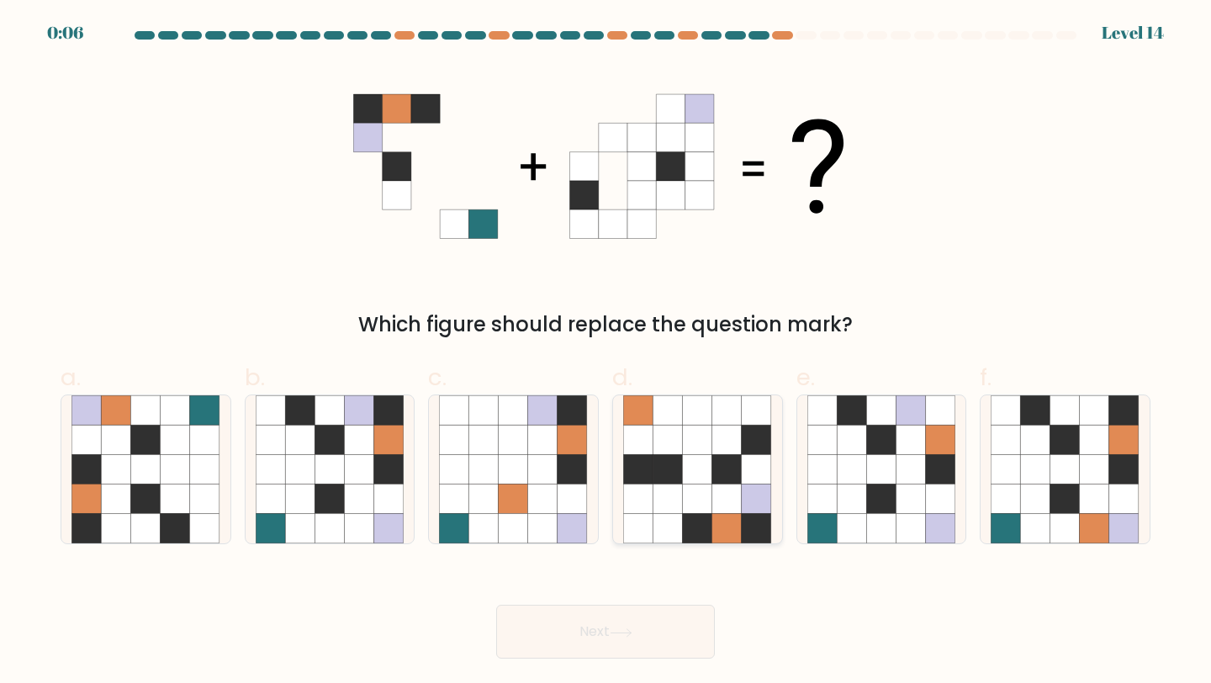
click at [687, 493] on icon at bounding box center [697, 498] width 29 height 29
click at [606, 352] on input "d." at bounding box center [605, 346] width 1 height 11
radio input "true"
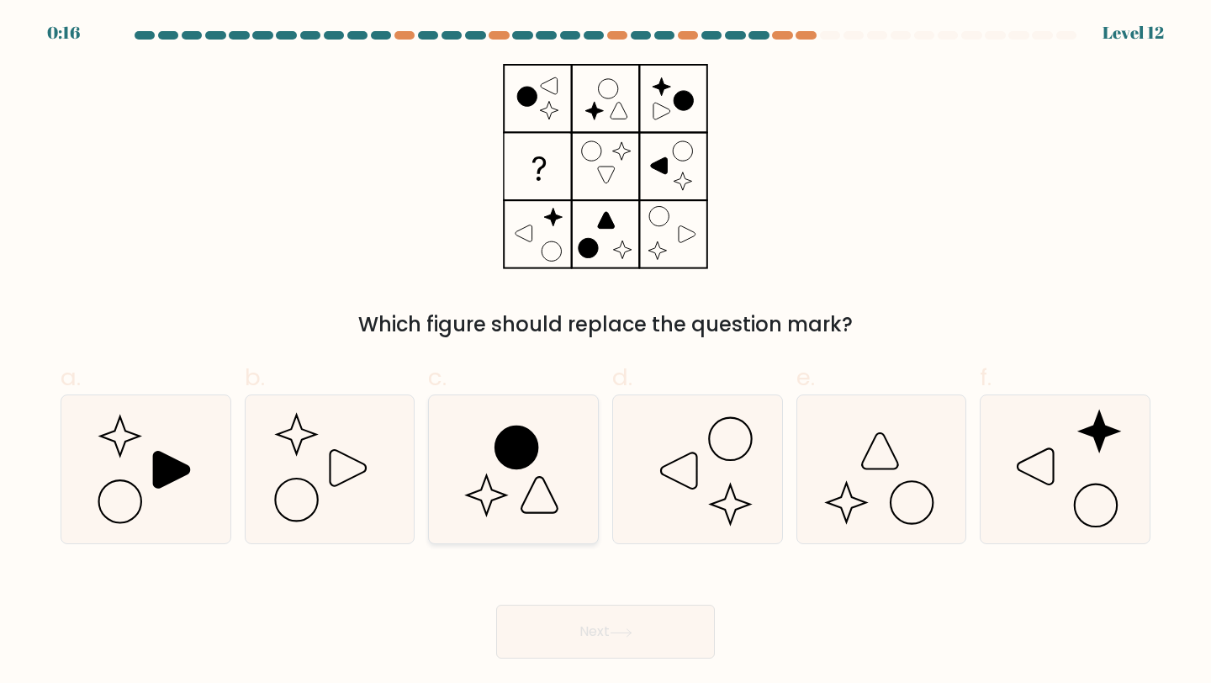
click at [481, 427] on icon at bounding box center [513, 469] width 149 height 149
click at [605, 352] on input "c." at bounding box center [605, 346] width 1 height 11
radio input "true"
click at [557, 631] on button "Next" at bounding box center [605, 632] width 219 height 54
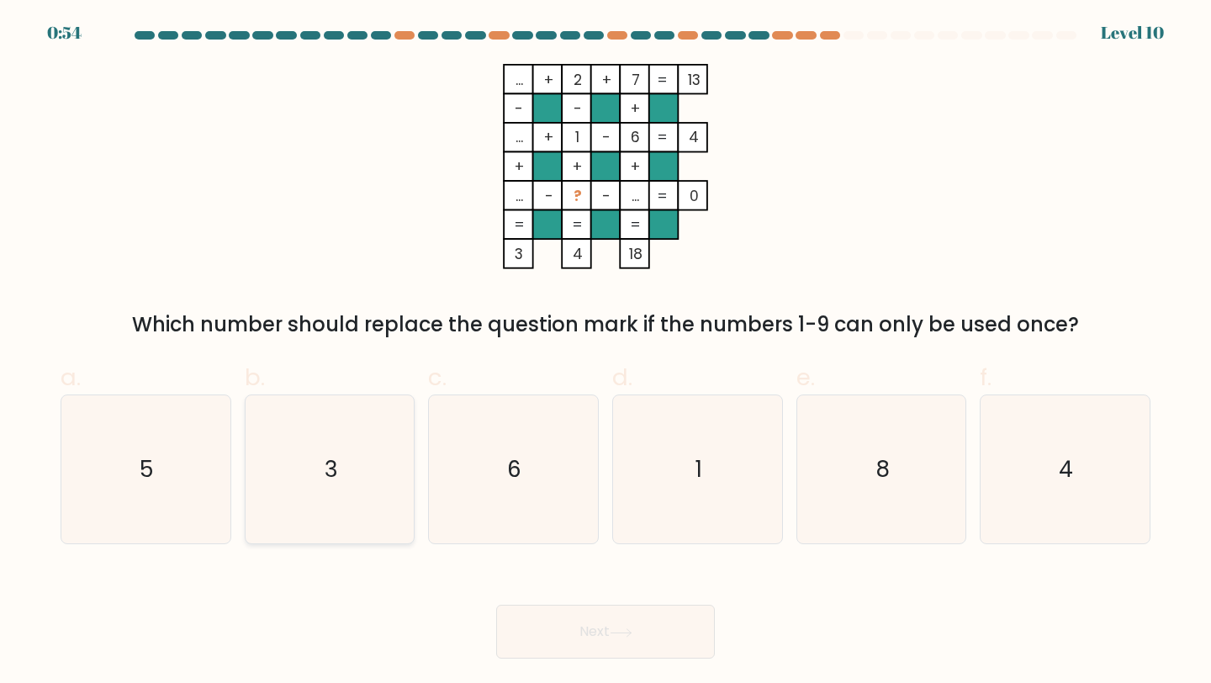
click at [341, 415] on icon "3" at bounding box center [330, 469] width 149 height 149
click at [605, 352] on input "b. 3" at bounding box center [605, 346] width 1 height 11
radio input "true"
click at [556, 644] on button "Next" at bounding box center [605, 632] width 219 height 54
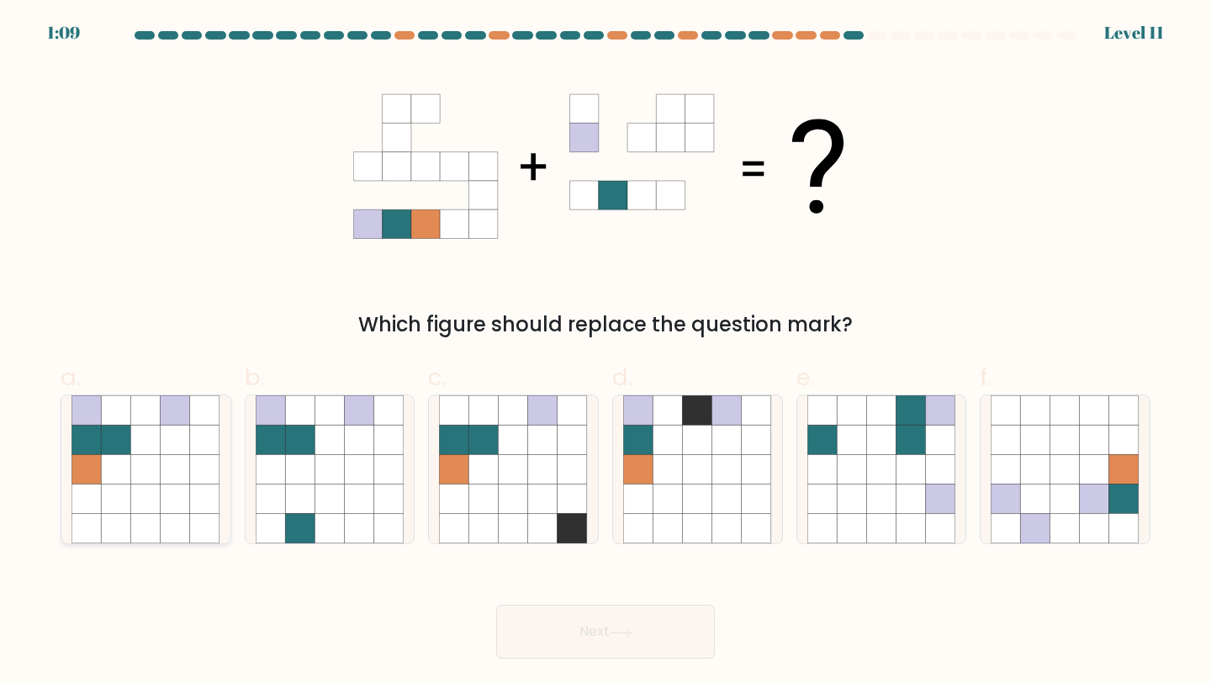
click at [114, 425] on icon at bounding box center [116, 439] width 29 height 29
click at [605, 352] on input "a." at bounding box center [605, 346] width 1 height 11
radio input "true"
click at [608, 638] on button "Next" at bounding box center [605, 632] width 219 height 54
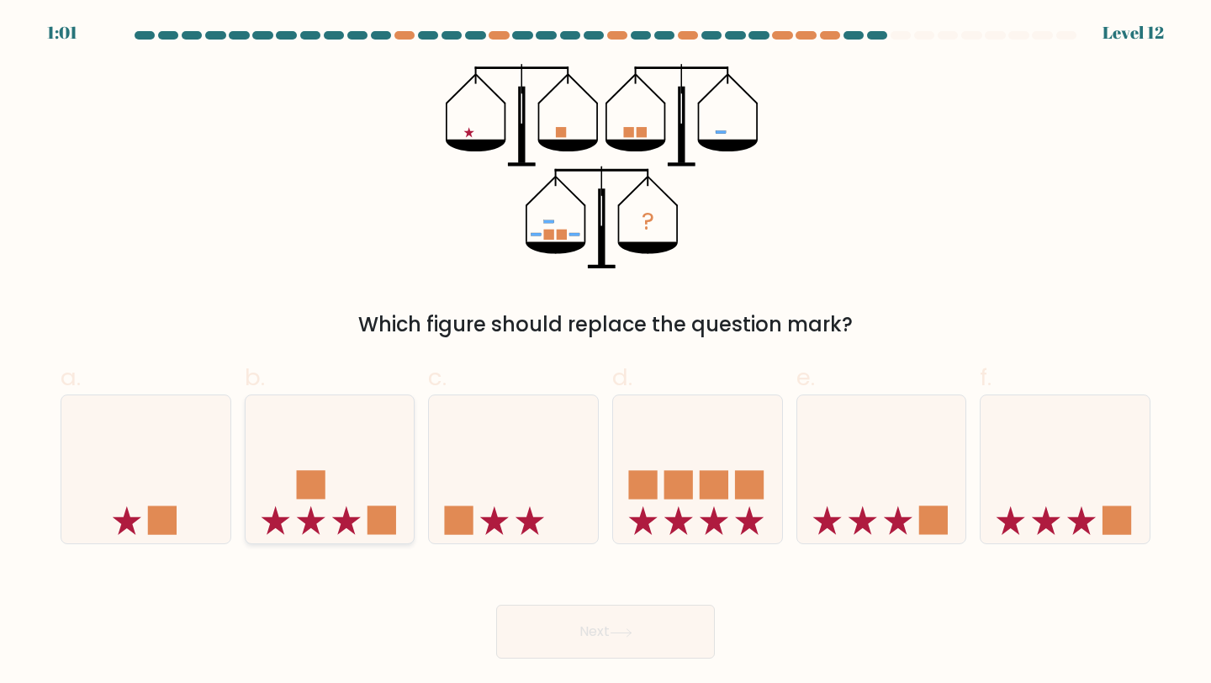
click at [330, 516] on icon at bounding box center [330, 469] width 169 height 140
click at [605, 352] on input "b." at bounding box center [605, 346] width 1 height 11
radio input "true"
click at [573, 637] on button "Next" at bounding box center [605, 632] width 219 height 54
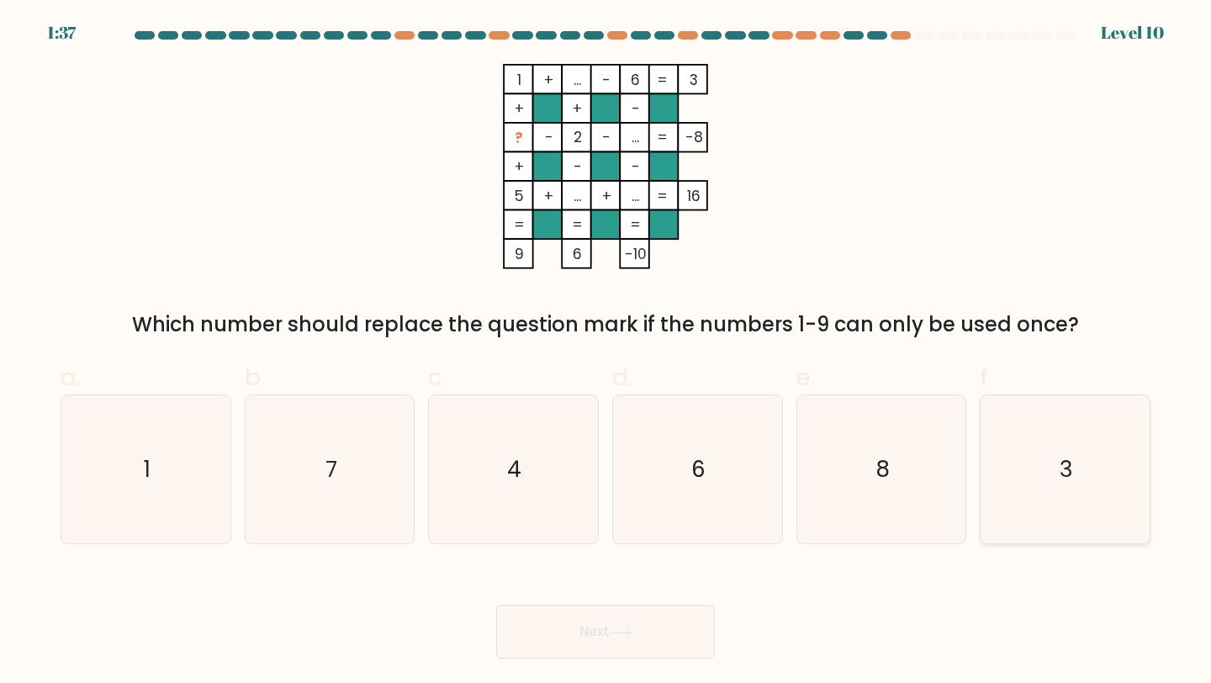
click at [1092, 450] on icon "3" at bounding box center [1065, 469] width 149 height 149
click at [606, 352] on input "f. 3" at bounding box center [605, 346] width 1 height 11
radio input "true"
click at [622, 635] on icon at bounding box center [621, 632] width 23 height 9
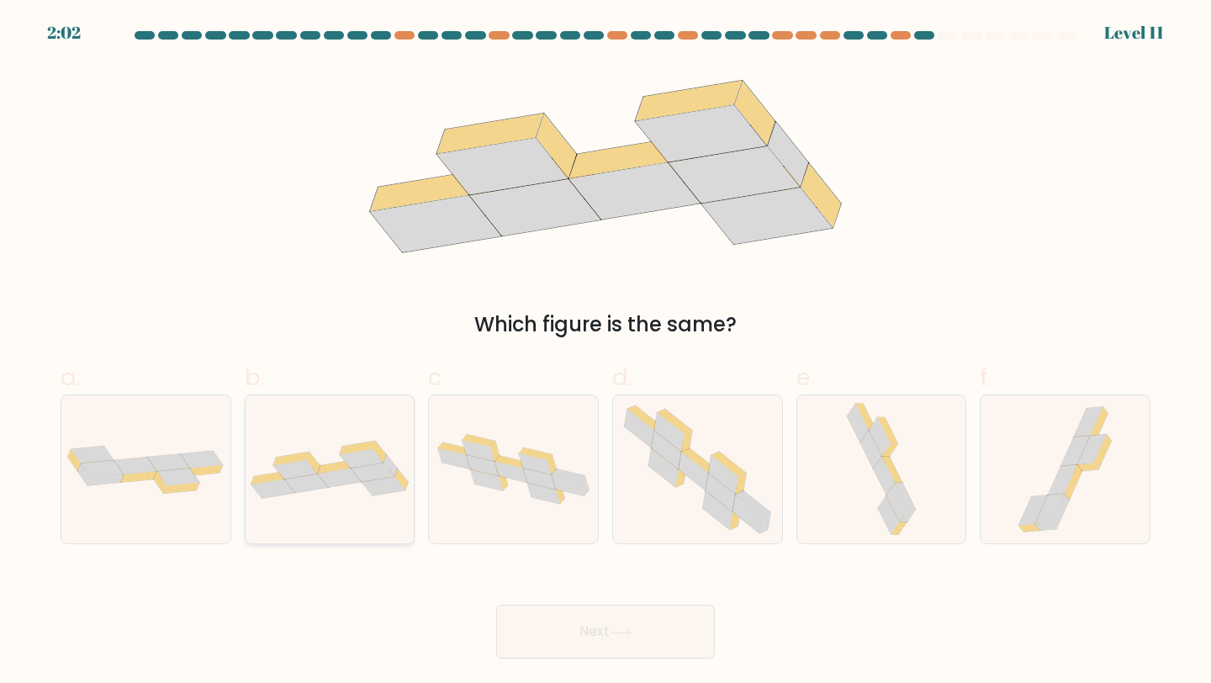
click at [386, 474] on icon at bounding box center [373, 471] width 44 height 19
click at [605, 352] on input "b." at bounding box center [605, 346] width 1 height 11
radio input "true"
click at [567, 633] on button "Next" at bounding box center [605, 632] width 219 height 54
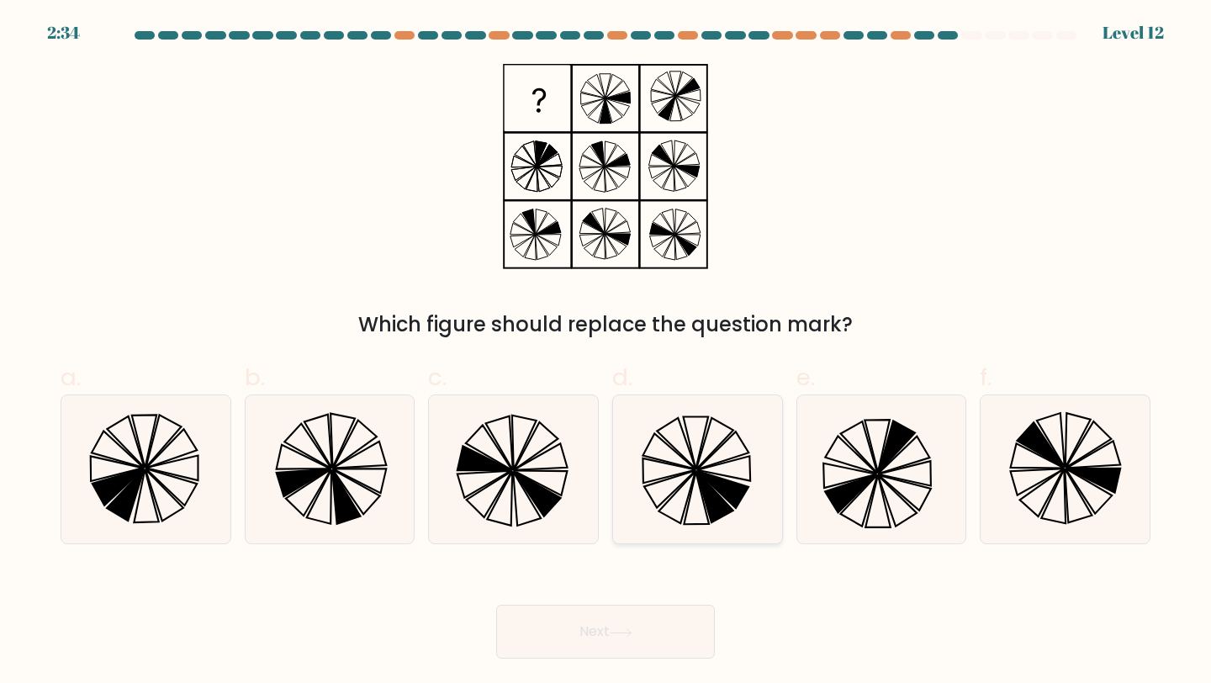
click at [738, 470] on icon at bounding box center [697, 469] width 149 height 149
click at [606, 352] on input "d." at bounding box center [605, 346] width 1 height 11
radio input "true"
click at [611, 636] on button "Next" at bounding box center [605, 632] width 219 height 54
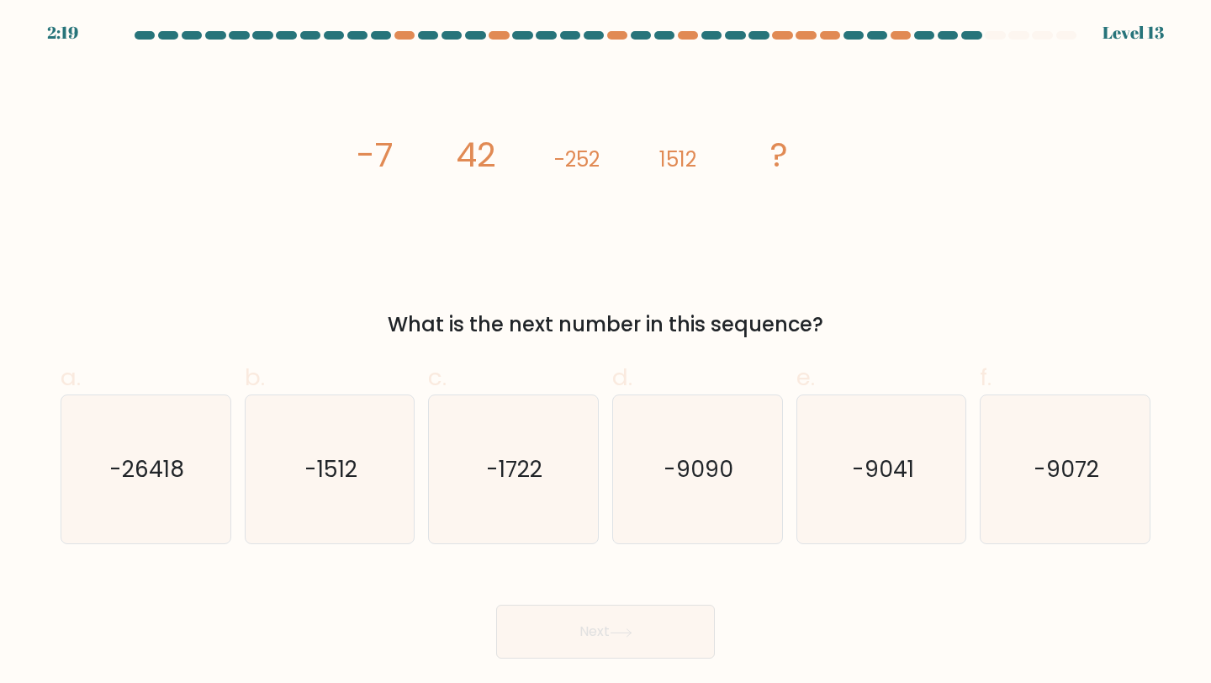
click at [495, 228] on icon "image/svg+xml -7 42 -252 1512 ?" at bounding box center [605, 166] width 505 height 205
click at [909, 469] on text "-9041" at bounding box center [883, 468] width 62 height 31
click at [606, 352] on input "e. -9041" at bounding box center [605, 346] width 1 height 11
radio input "true"
click at [580, 636] on button "Next" at bounding box center [605, 632] width 219 height 54
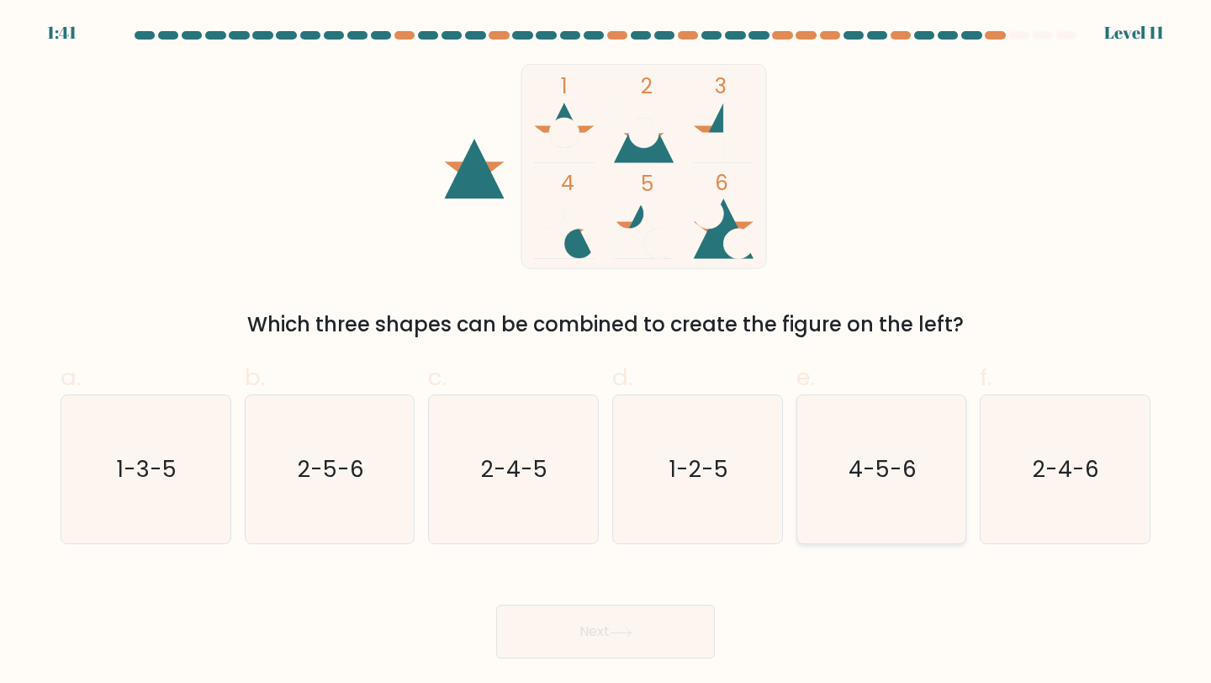
click at [874, 458] on text "4-5-6" at bounding box center [882, 468] width 68 height 31
click at [606, 352] on input "e. 4-5-6" at bounding box center [605, 346] width 1 height 11
radio input "true"
click at [669, 639] on button "Next" at bounding box center [605, 632] width 219 height 54
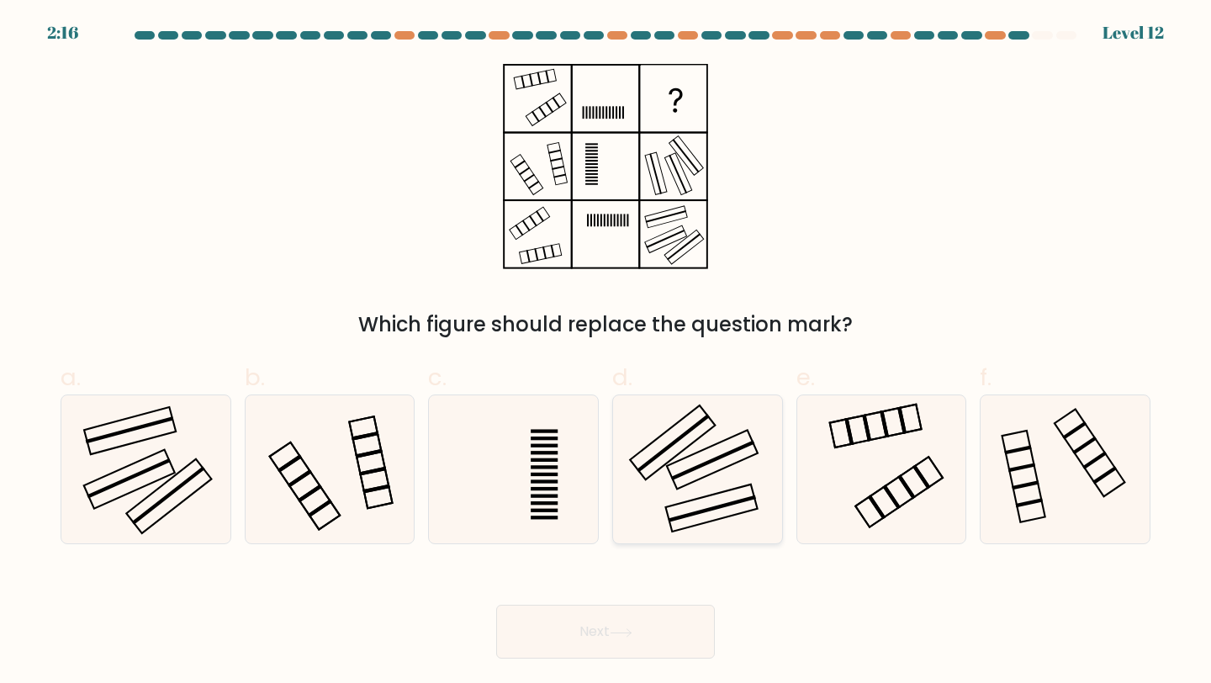
click at [714, 466] on icon at bounding box center [697, 469] width 149 height 149
click at [606, 352] on input "d." at bounding box center [605, 346] width 1 height 11
radio input "true"
click at [169, 482] on icon at bounding box center [145, 469] width 149 height 149
click at [605, 352] on input "a." at bounding box center [605, 346] width 1 height 11
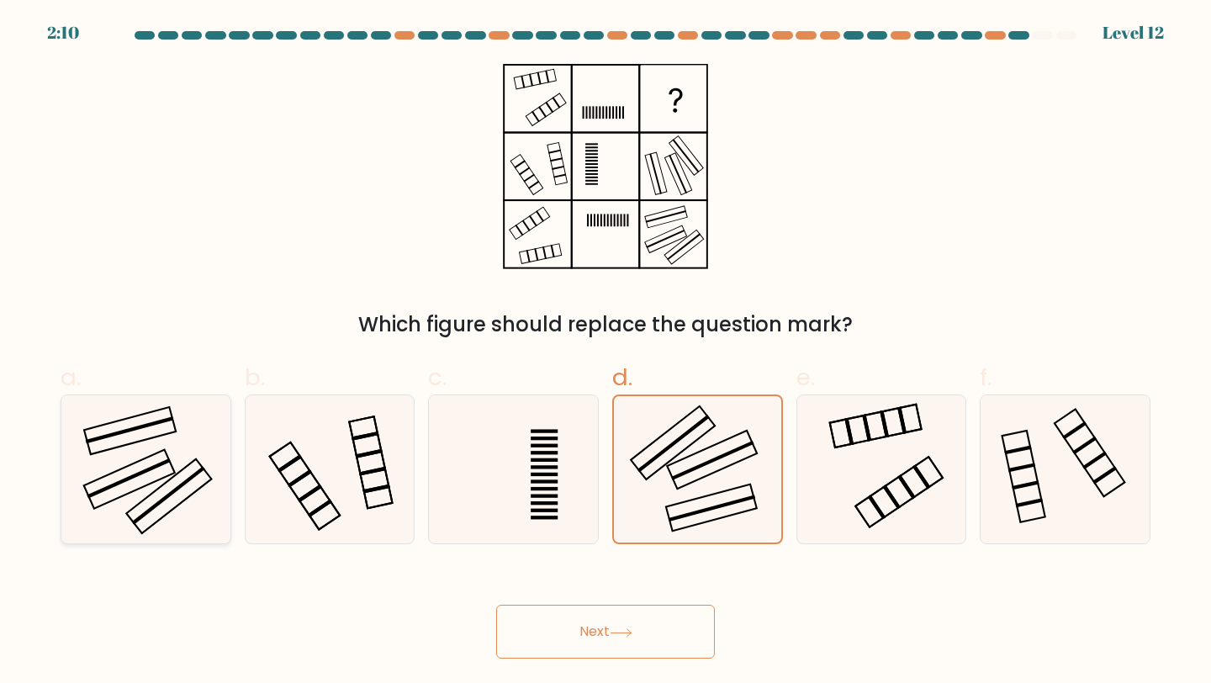
radio input "true"
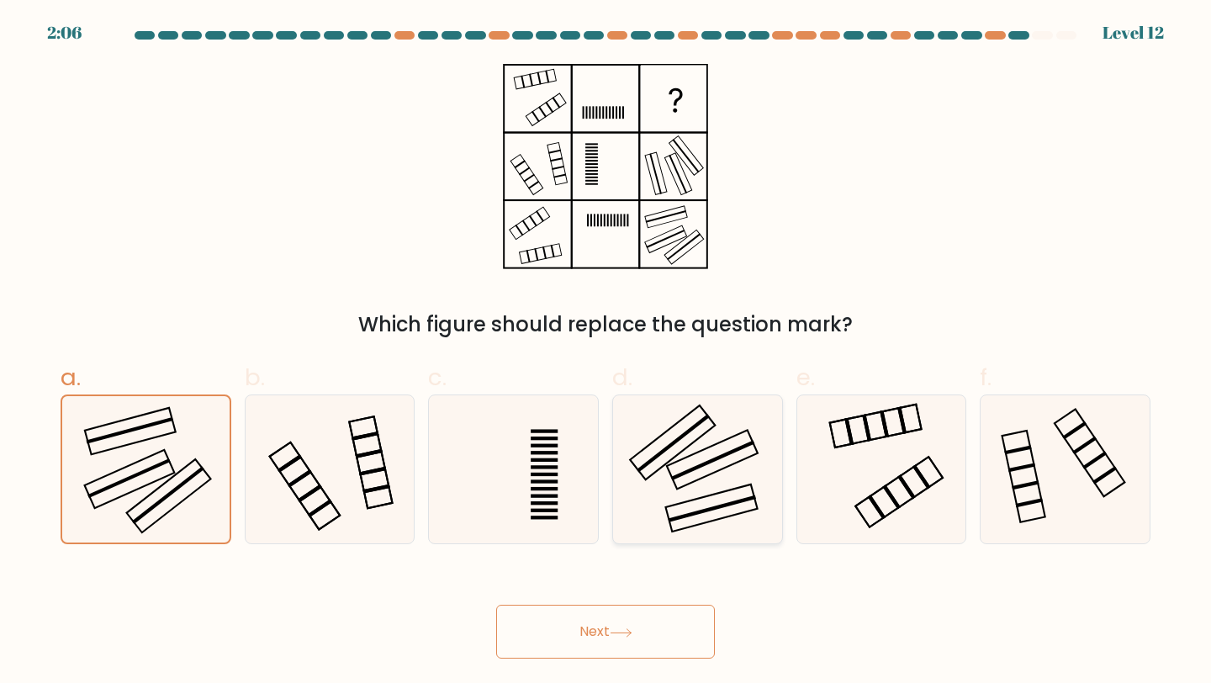
click at [668, 472] on icon at bounding box center [697, 469] width 149 height 149
click at [606, 352] on input "d." at bounding box center [605, 346] width 1 height 11
radio input "true"
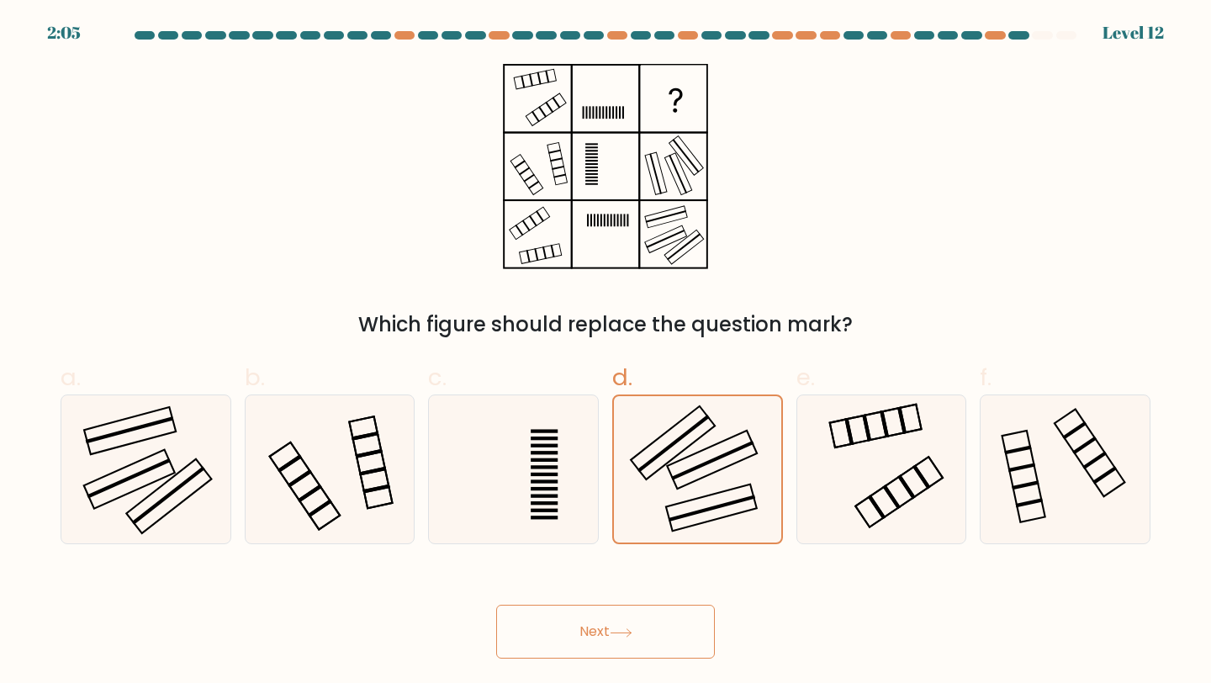
click at [637, 626] on button "Next" at bounding box center [605, 632] width 219 height 54
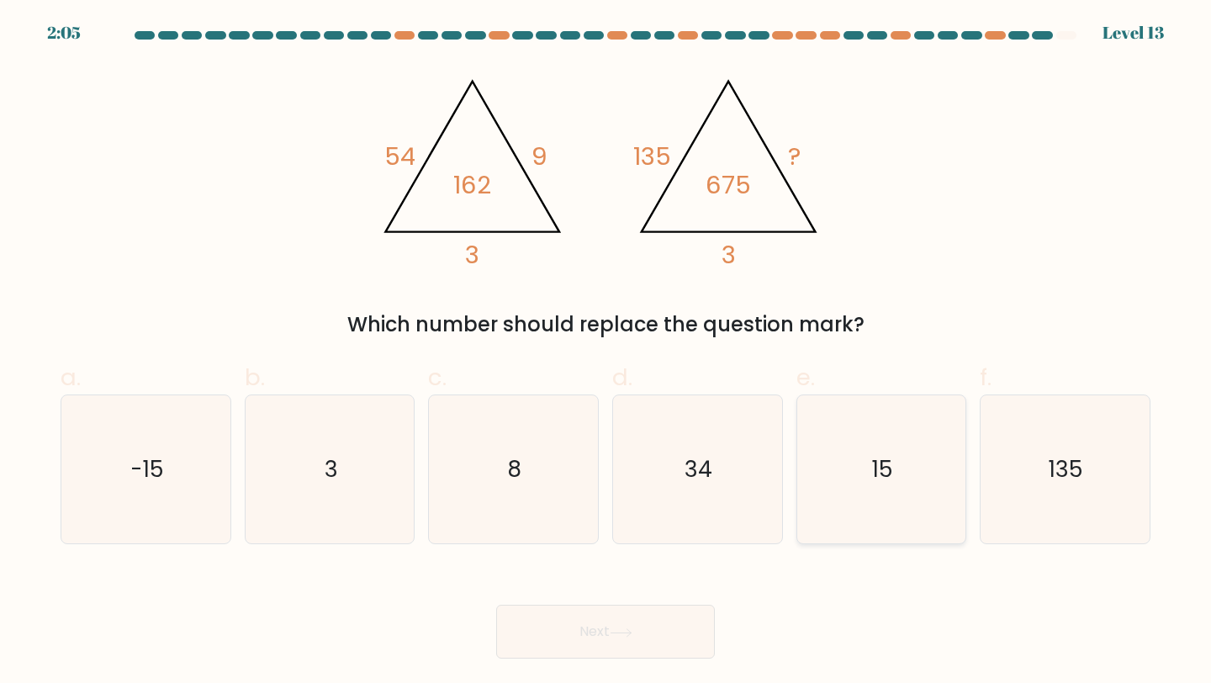
click at [899, 452] on icon "15" at bounding box center [881, 469] width 149 height 149
click at [606, 352] on input "e. 15" at bounding box center [605, 346] width 1 height 11
radio input "true"
click at [600, 637] on button "Next" at bounding box center [605, 632] width 219 height 54
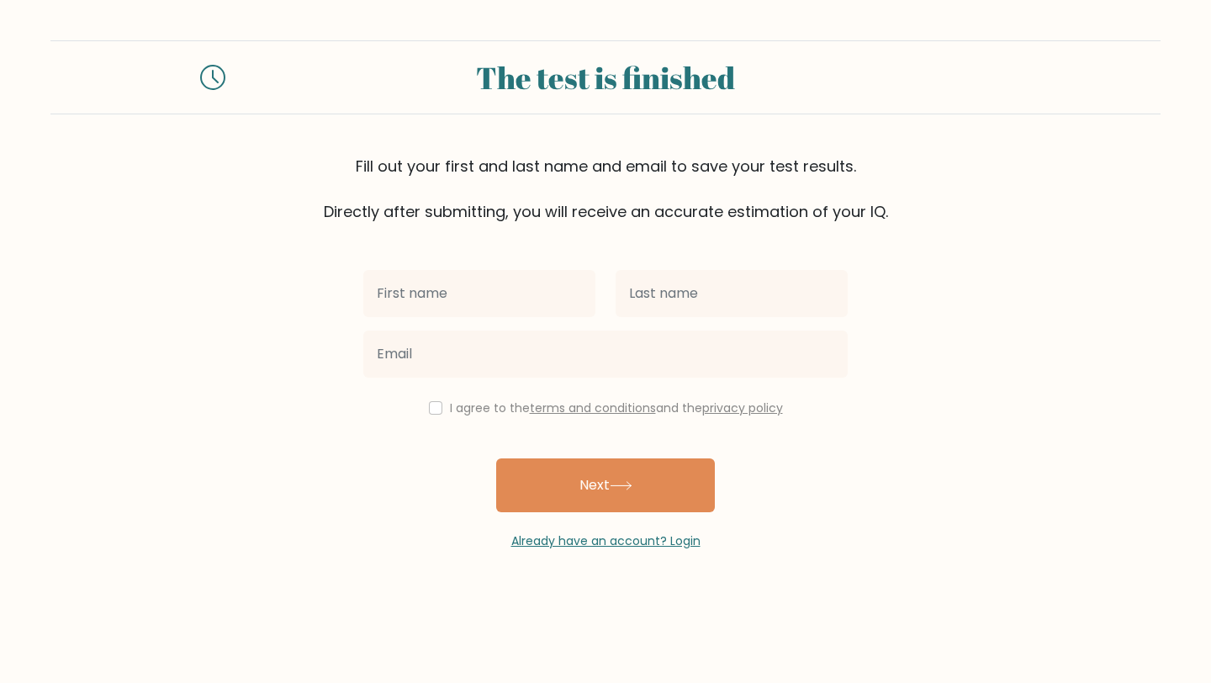
click at [481, 289] on input "text" at bounding box center [479, 293] width 232 height 47
type input "[PERSON_NAME]"
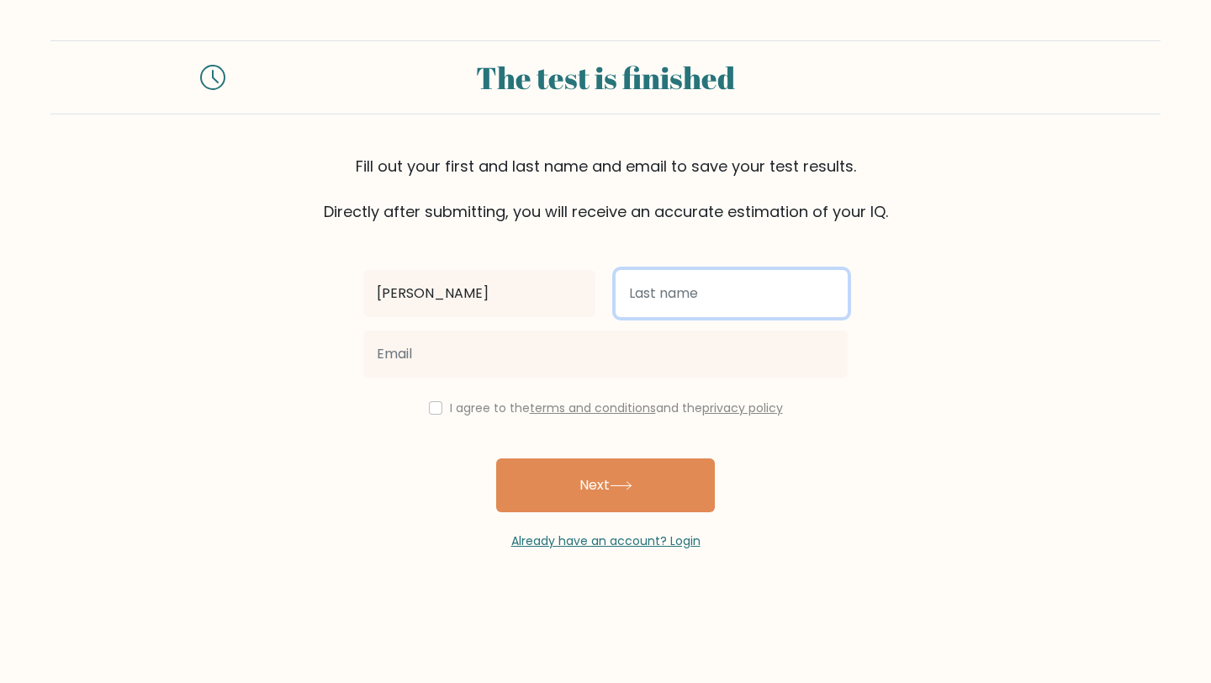
click at [647, 300] on input "text" at bounding box center [732, 293] width 232 height 47
type input "[PERSON_NAME]"
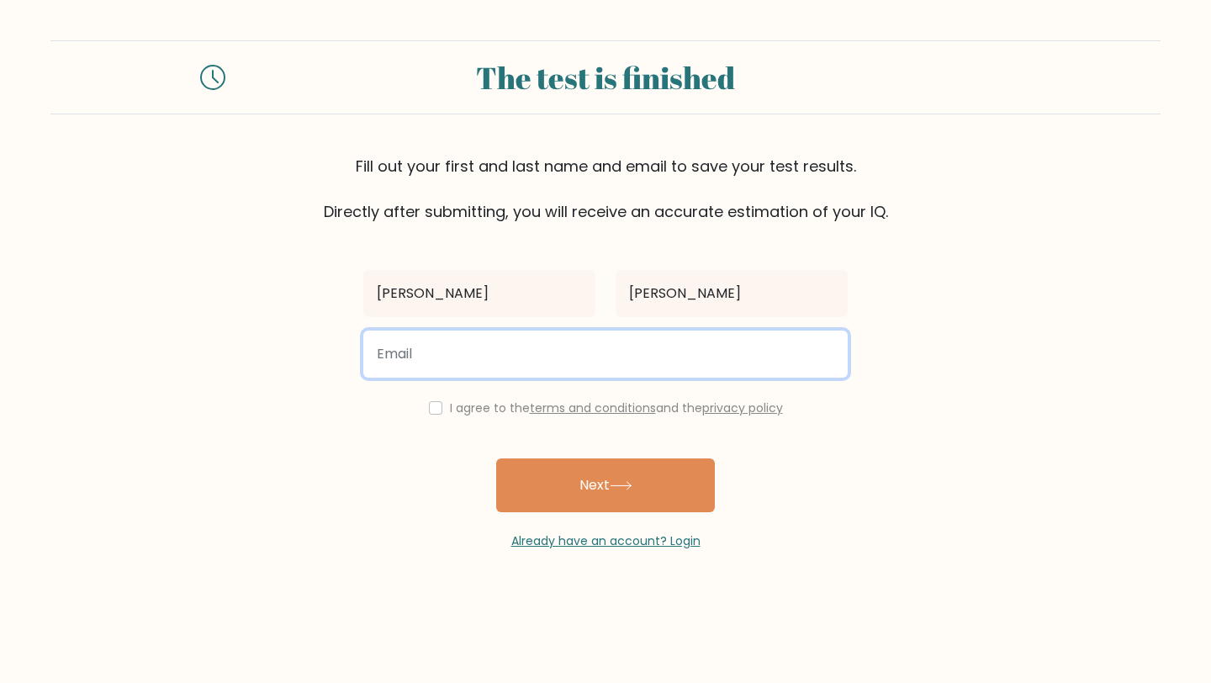
click at [619, 353] on input "email" at bounding box center [605, 353] width 484 height 47
type input "[EMAIL_ADDRESS][DOMAIN_NAME]"
click at [520, 347] on input "[EMAIL_ADDRESS][DOMAIN_NAME]" at bounding box center [605, 353] width 484 height 47
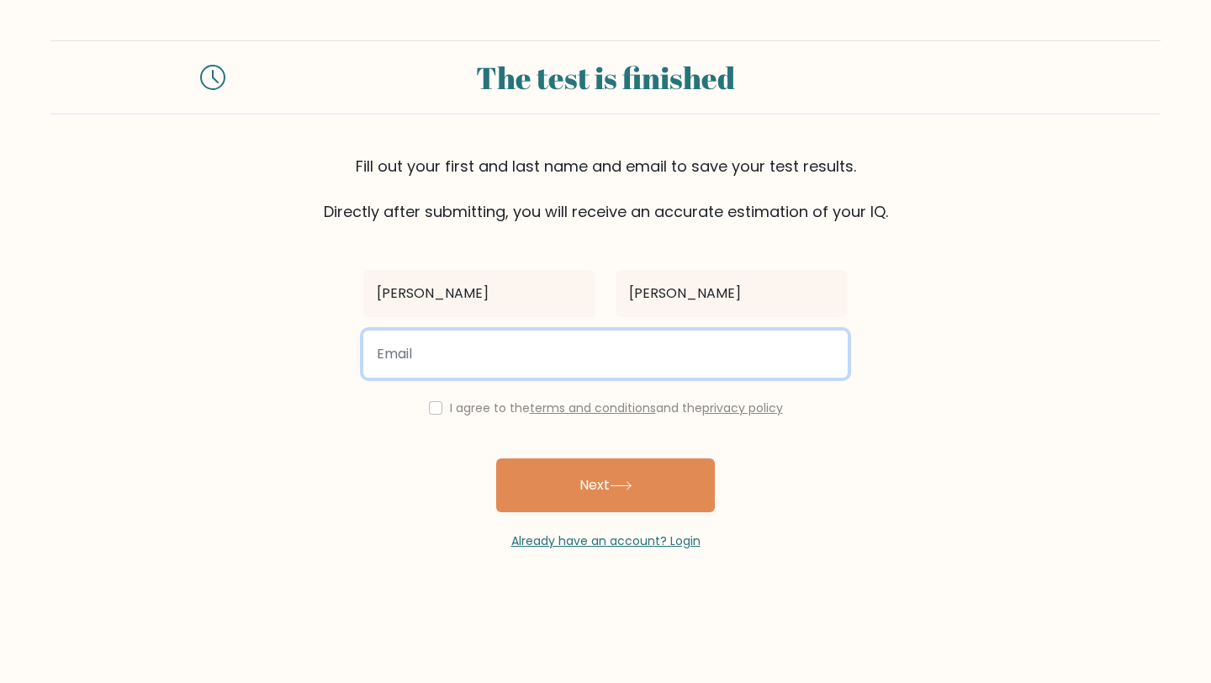
click at [508, 367] on input "email" at bounding box center [605, 353] width 484 height 47
type input "[EMAIL_ADDRESS][DOMAIN_NAME]"
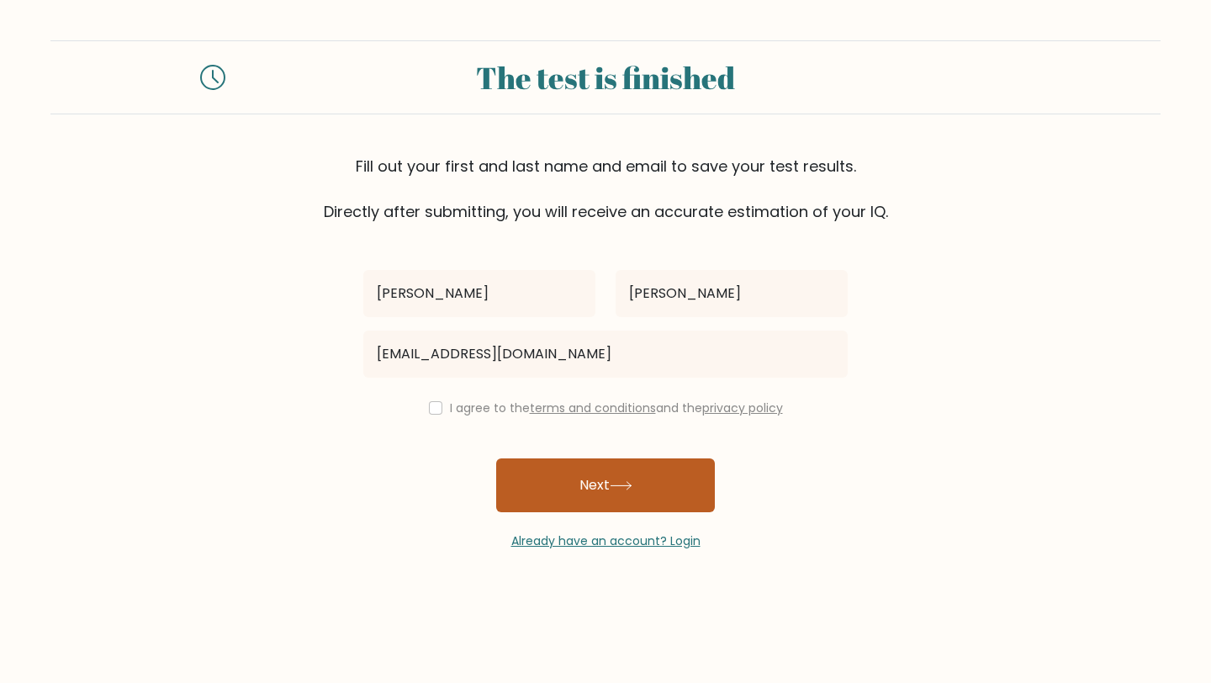
click at [543, 483] on button "Next" at bounding box center [605, 485] width 219 height 54
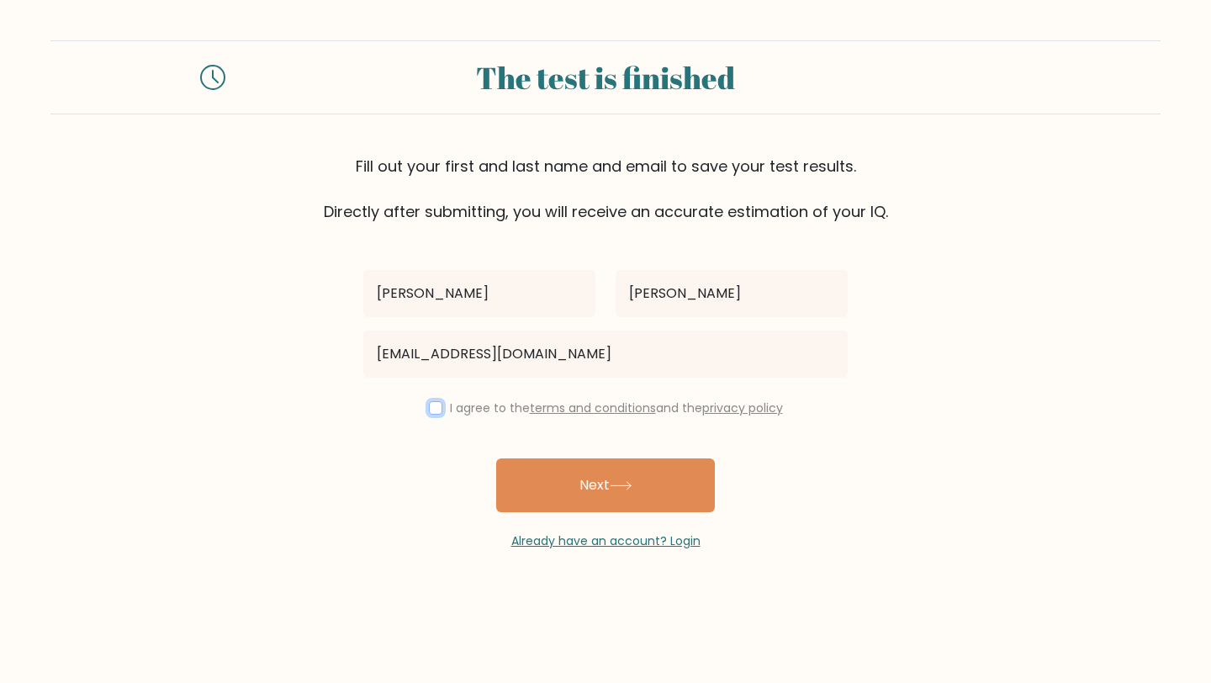
click at [430, 405] on input "checkbox" at bounding box center [435, 407] width 13 height 13
checkbox input "true"
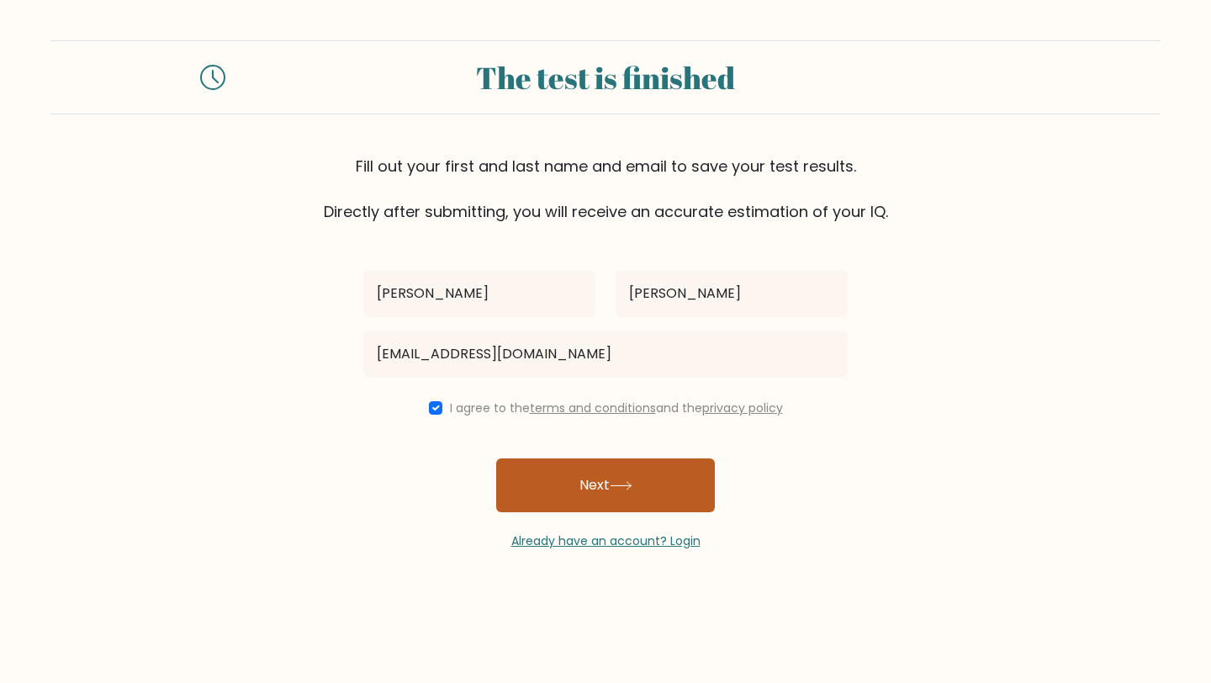
click at [552, 507] on button "Next" at bounding box center [605, 485] width 219 height 54
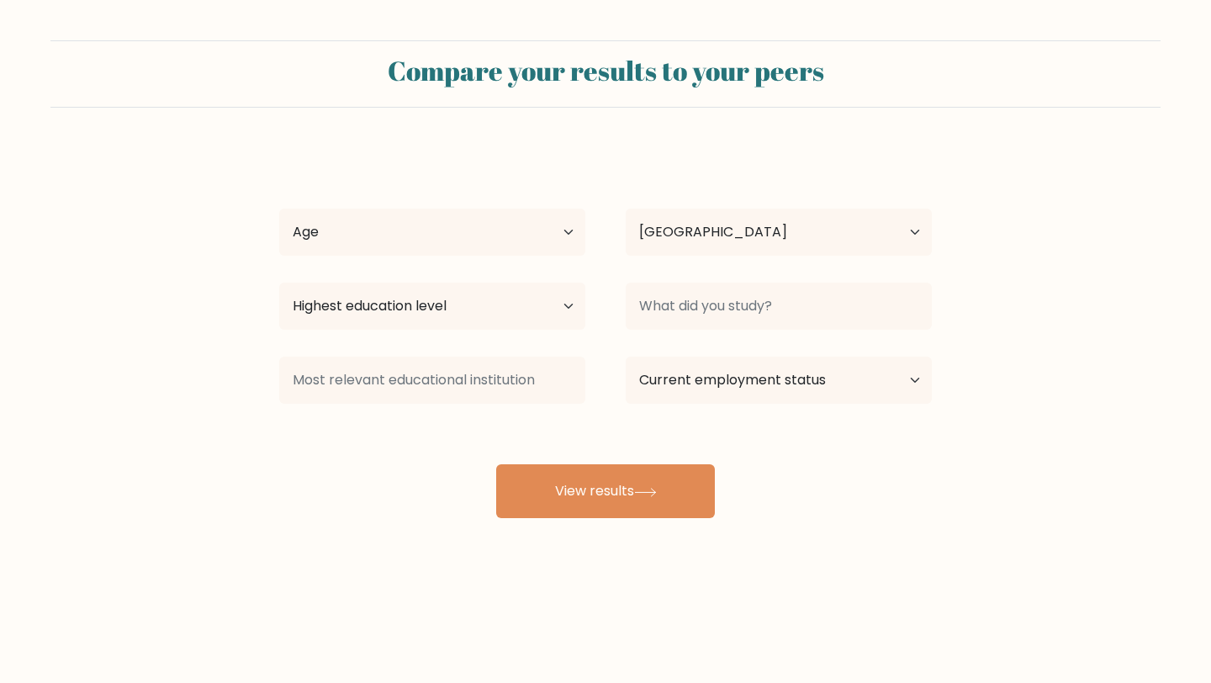
select select "EE"
click at [403, 226] on select "Age Under 18 years old 18-24 years old 25-34 years old 35-44 years old 45-54 ye…" at bounding box center [432, 232] width 306 height 47
select select "18_24"
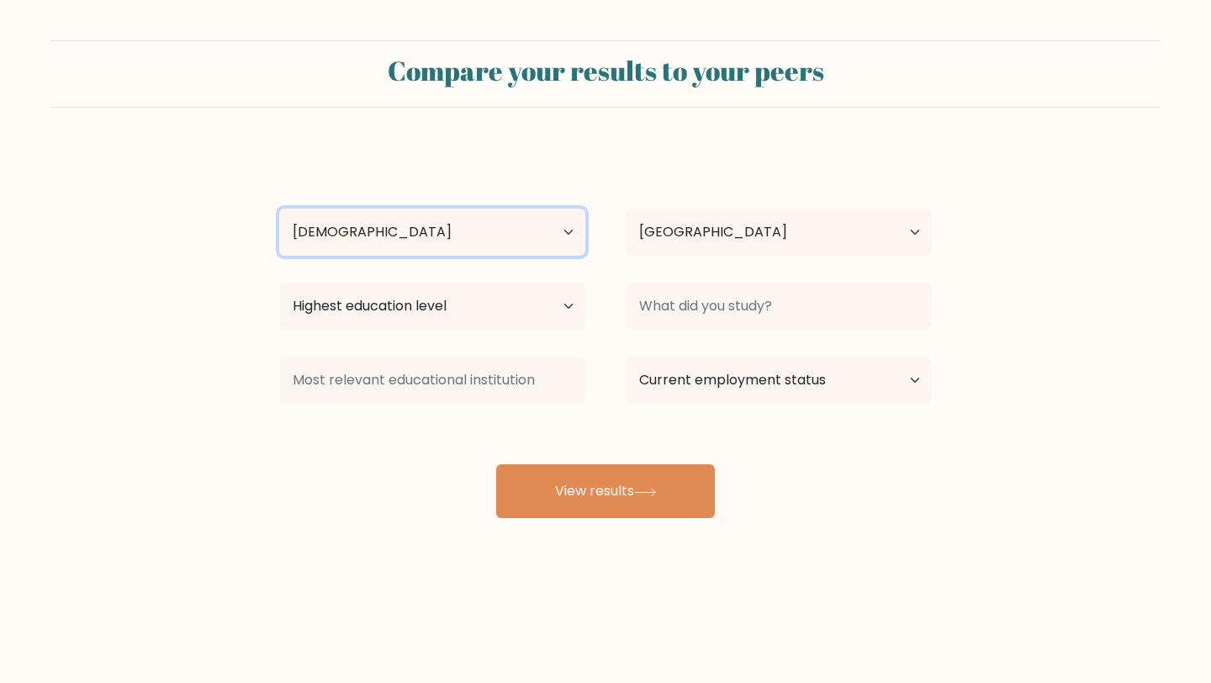
click at [279, 209] on select "Age Under 18 years old 18-24 years old 25-34 years old 35-44 years old 45-54 ye…" at bounding box center [432, 232] width 306 height 47
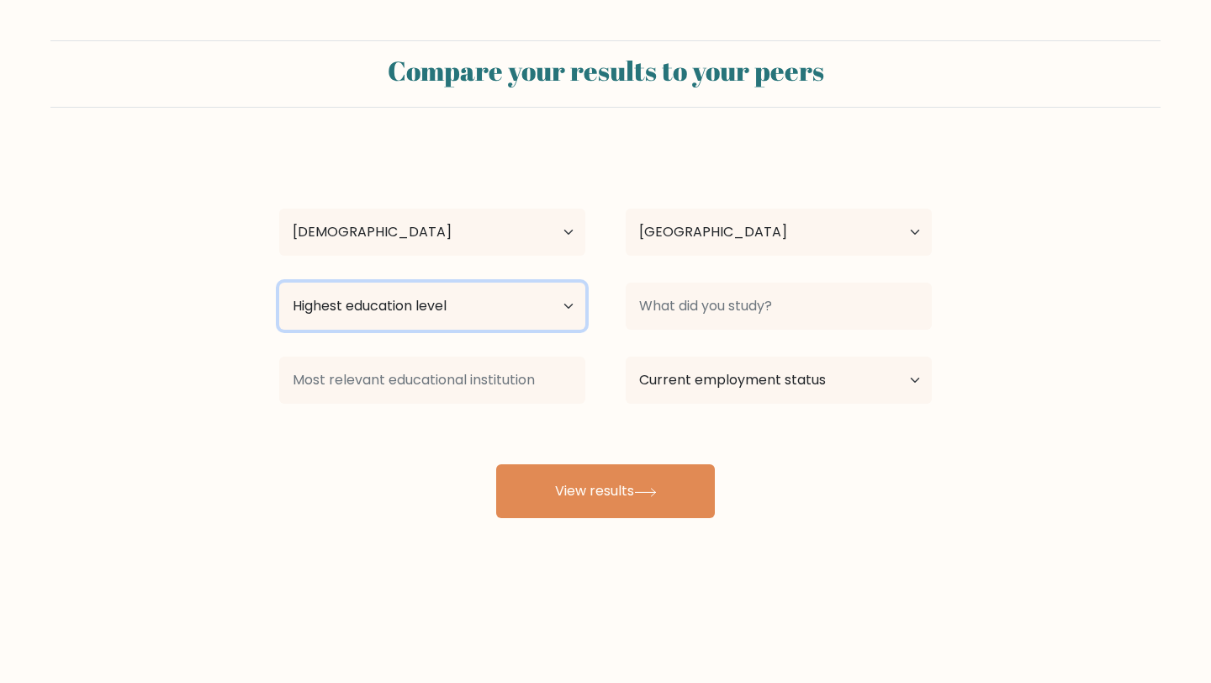
click at [438, 305] on select "Highest education level No schooling Primary Lower Secondary Upper Secondary Oc…" at bounding box center [432, 306] width 306 height 47
select select "bachelors_degree"
click at [279, 283] on select "Highest education level No schooling Primary Lower Secondary Upper Secondary Oc…" at bounding box center [432, 306] width 306 height 47
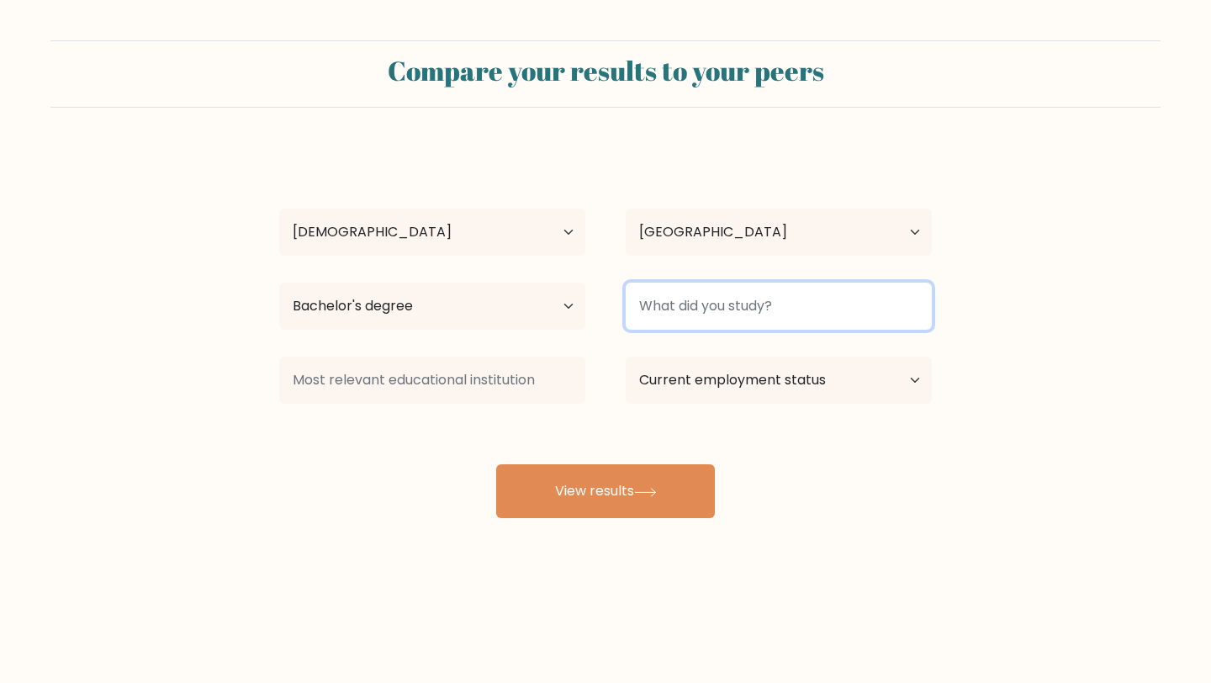
click at [663, 293] on input at bounding box center [779, 306] width 306 height 47
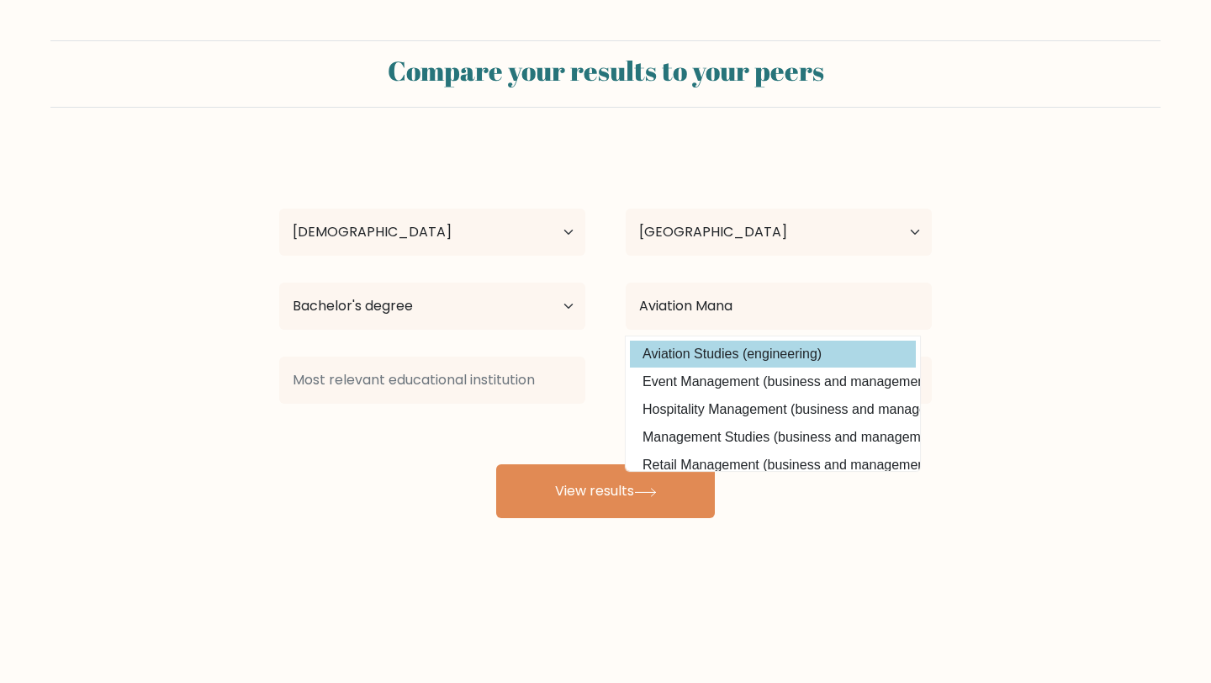
click at [743, 353] on option "Aviation Studies (engineering)" at bounding box center [773, 354] width 286 height 27
type input "Aviation Studies"
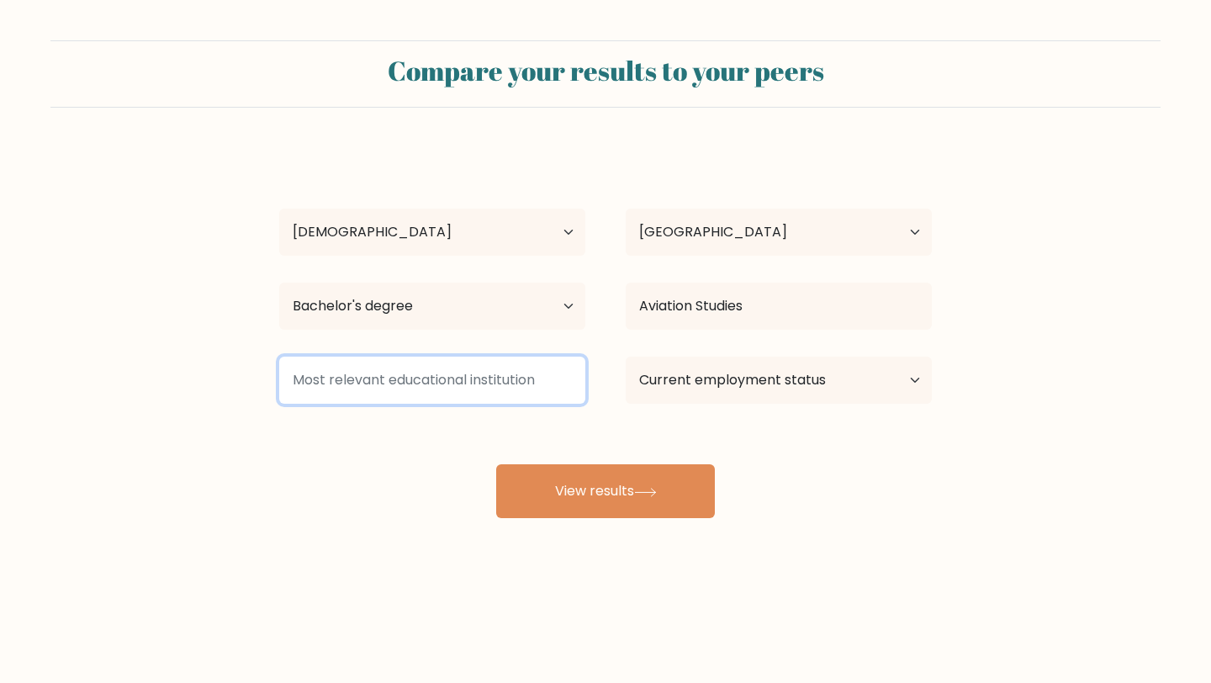
click at [458, 391] on input at bounding box center [432, 380] width 306 height 47
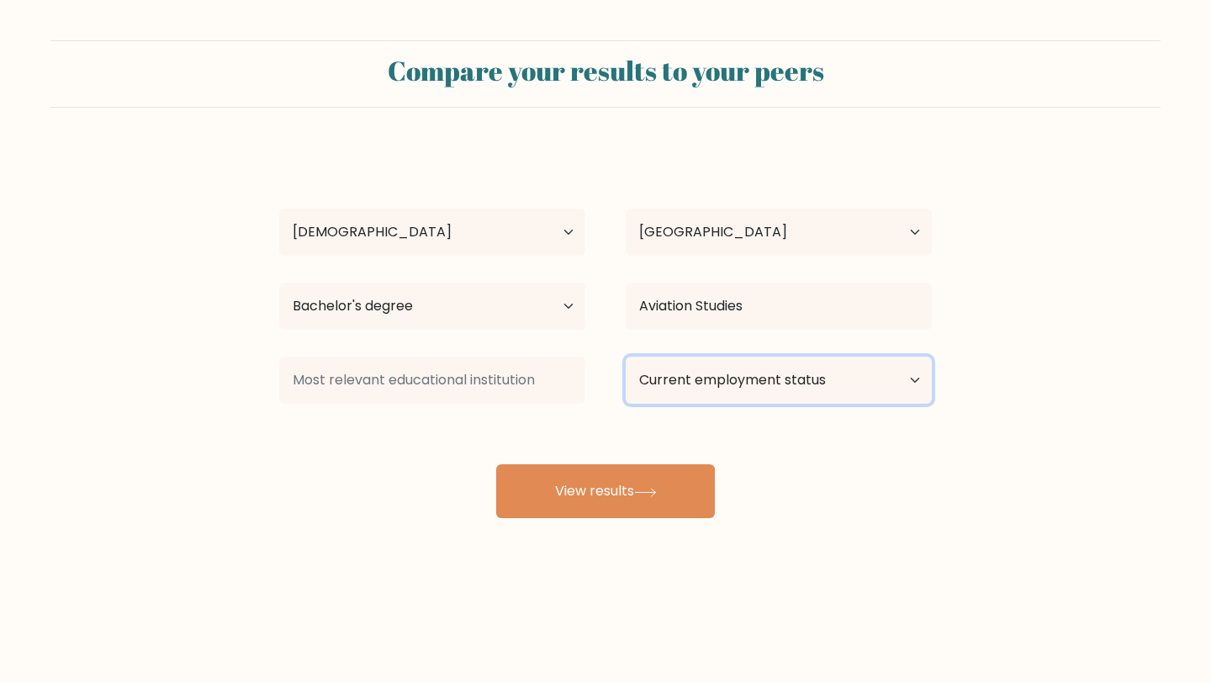
click at [794, 389] on select "Current employment status Employed Student Retired Other / prefer not to answer" at bounding box center [779, 380] width 306 height 47
select select "other"
click at [626, 357] on select "Current employment status Employed Student Retired Other / prefer not to answer" at bounding box center [779, 380] width 306 height 47
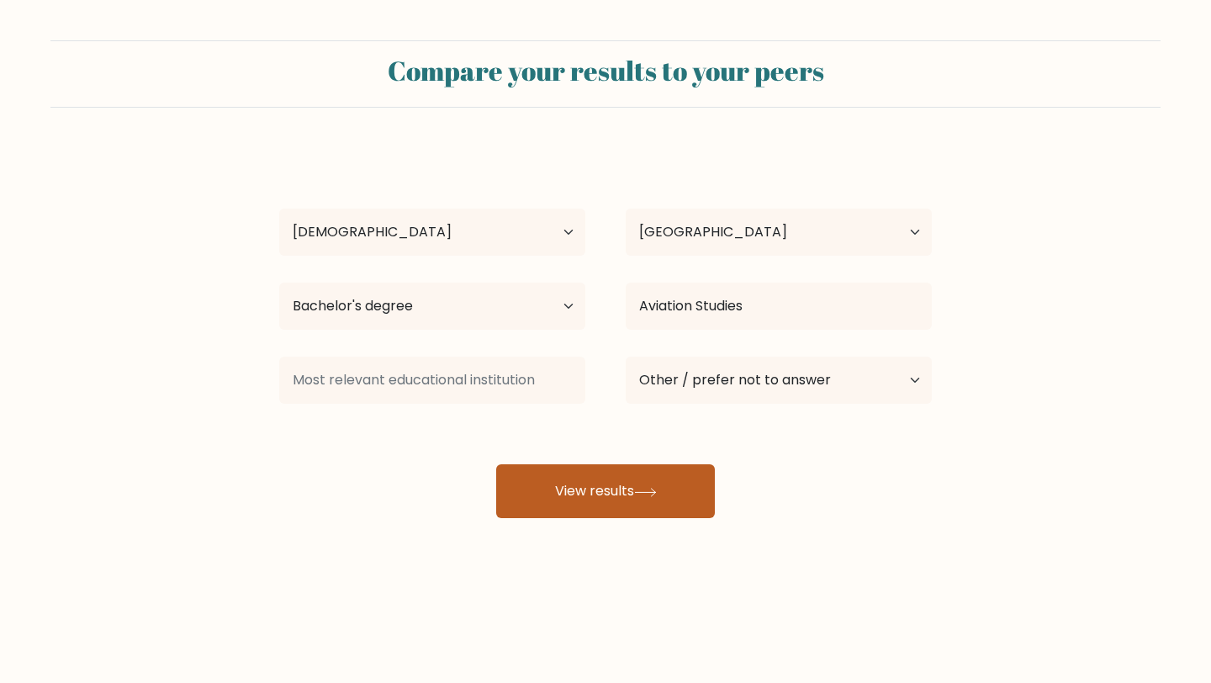
click at [614, 489] on button "View results" at bounding box center [605, 491] width 219 height 54
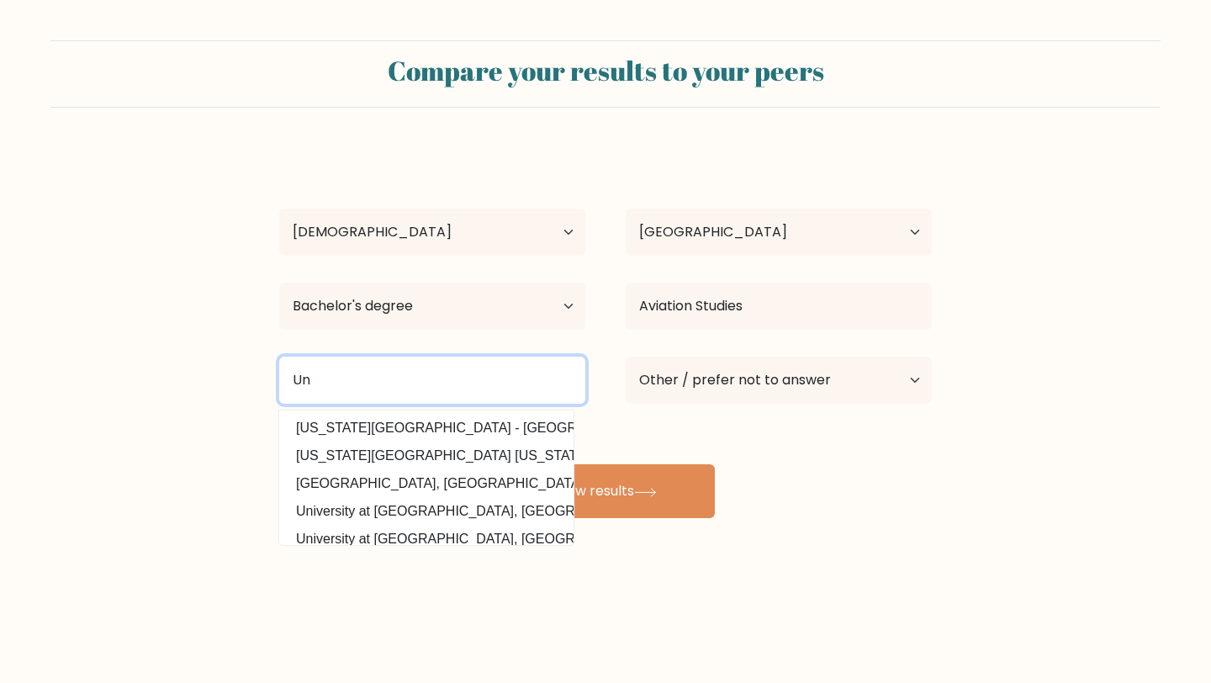
type input "U"
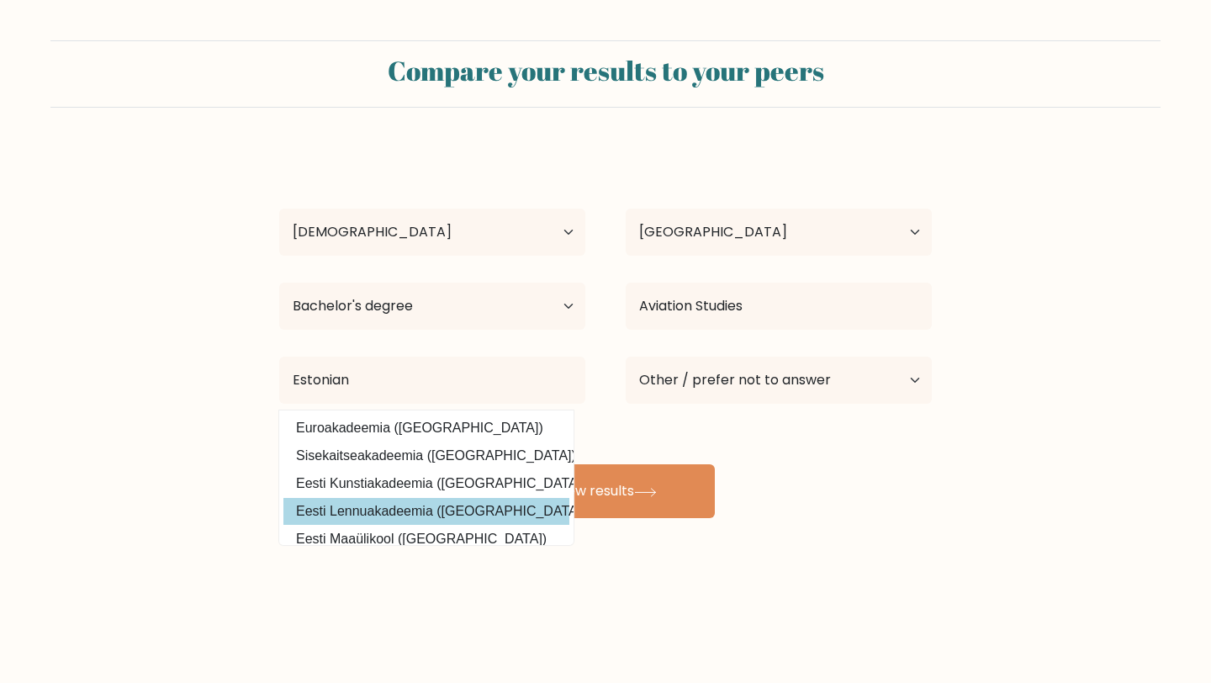
click at [425, 516] on option "Eesti Lennuakadeemia (Estonia)" at bounding box center [426, 511] width 286 height 27
type input "Eesti Lennuakadeemia"
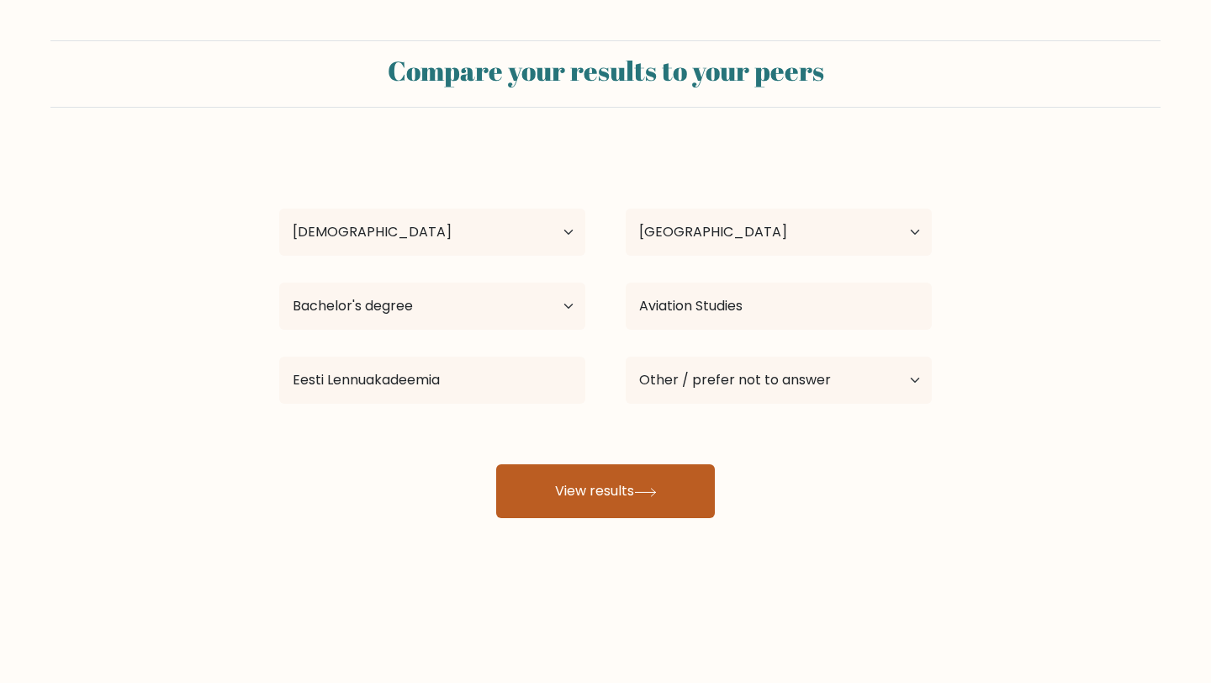
click at [593, 505] on button "View results" at bounding box center [605, 491] width 219 height 54
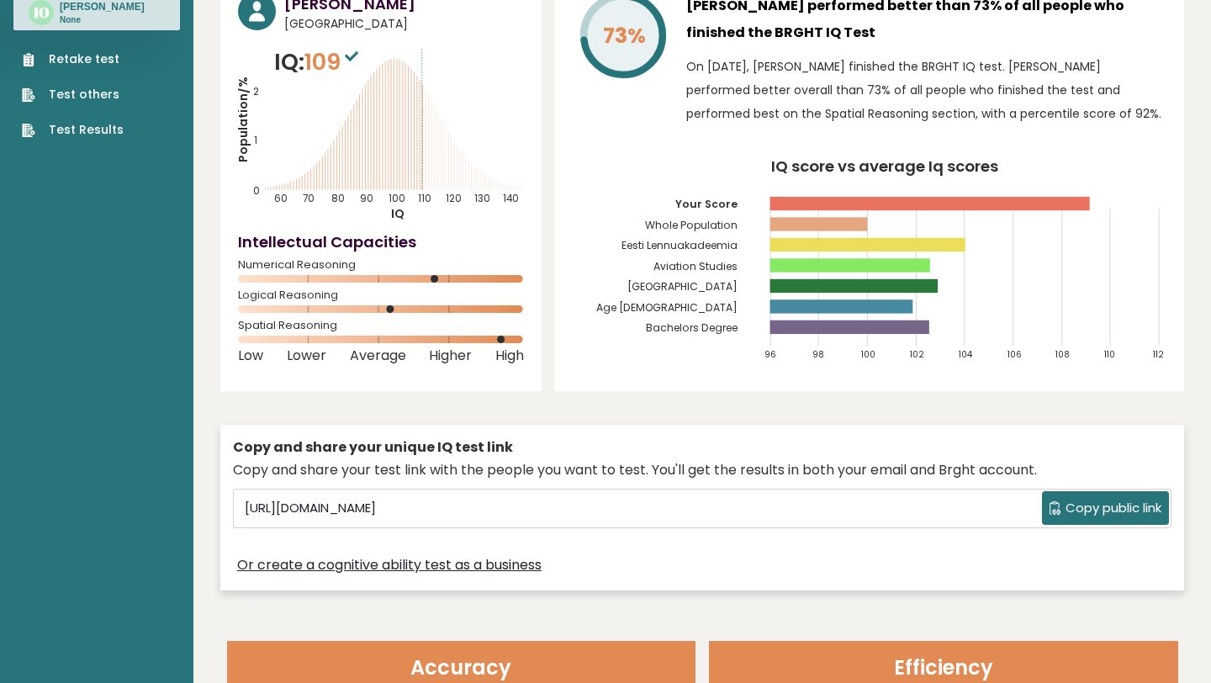
scroll to position [58, 0]
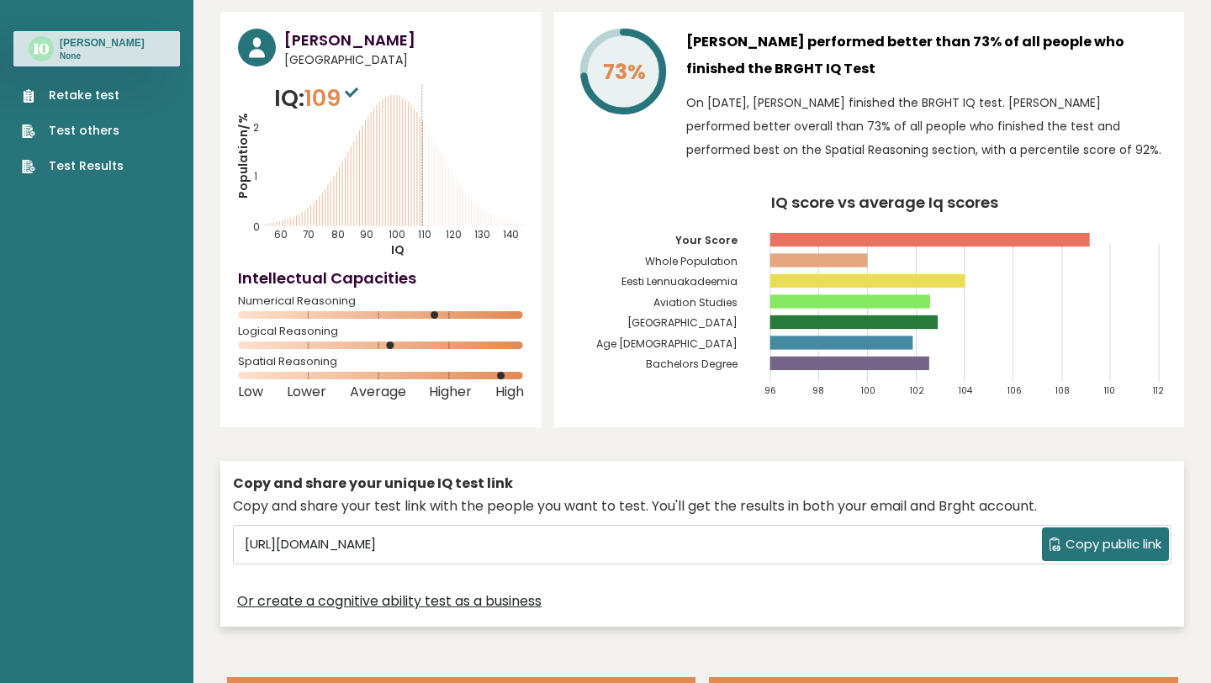
click at [803, 281] on rect at bounding box center [867, 280] width 195 height 13
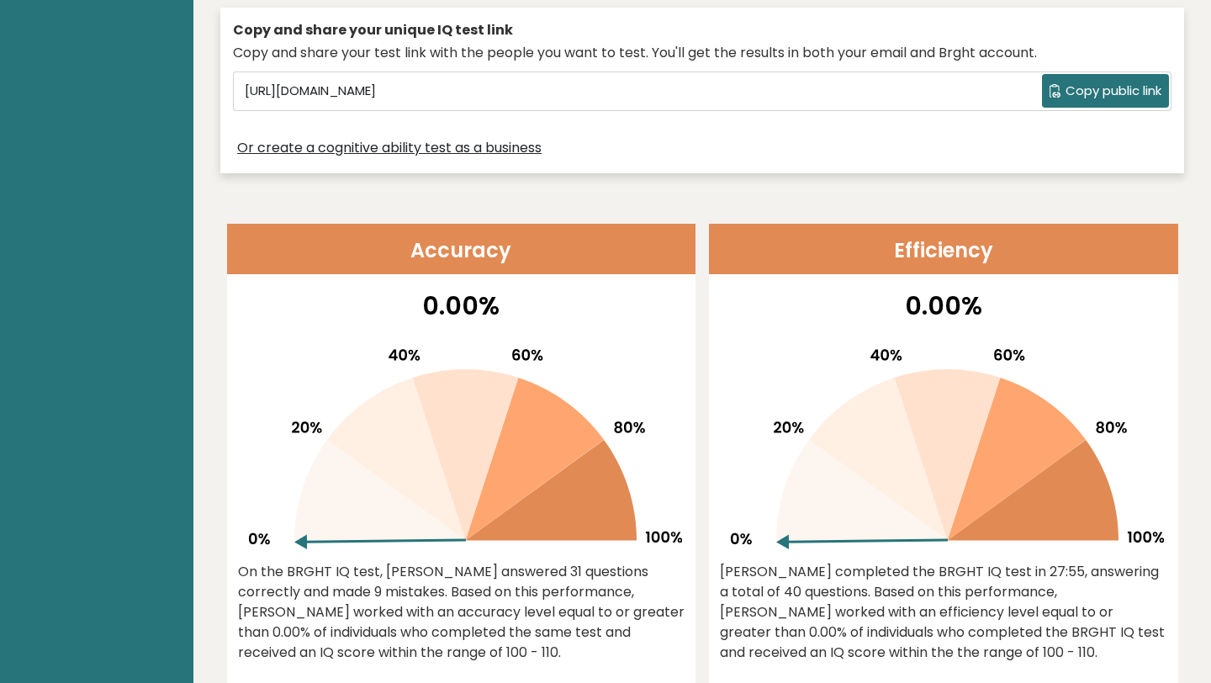
scroll to position [612, 0]
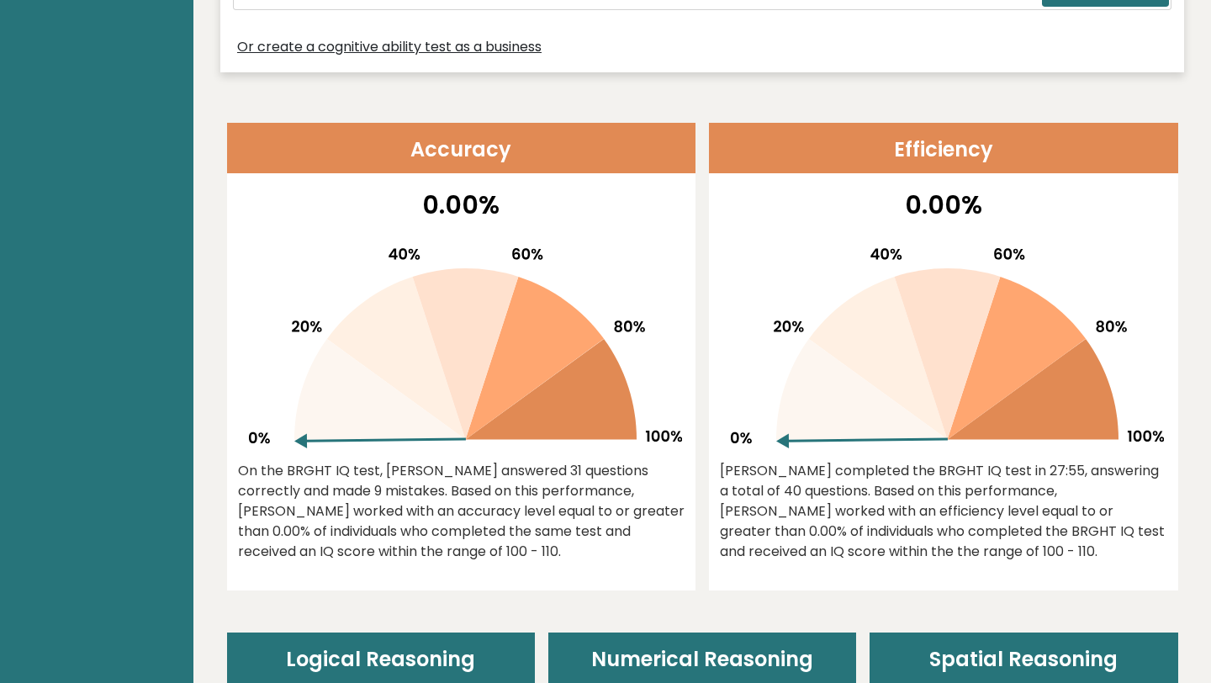
click at [618, 311] on icon at bounding box center [460, 341] width 441 height 214
drag, startPoint x: 457, startPoint y: 426, endPoint x: 458, endPoint y: 404, distance: 22.8
click at [458, 404] on g at bounding box center [465, 348] width 433 height 200
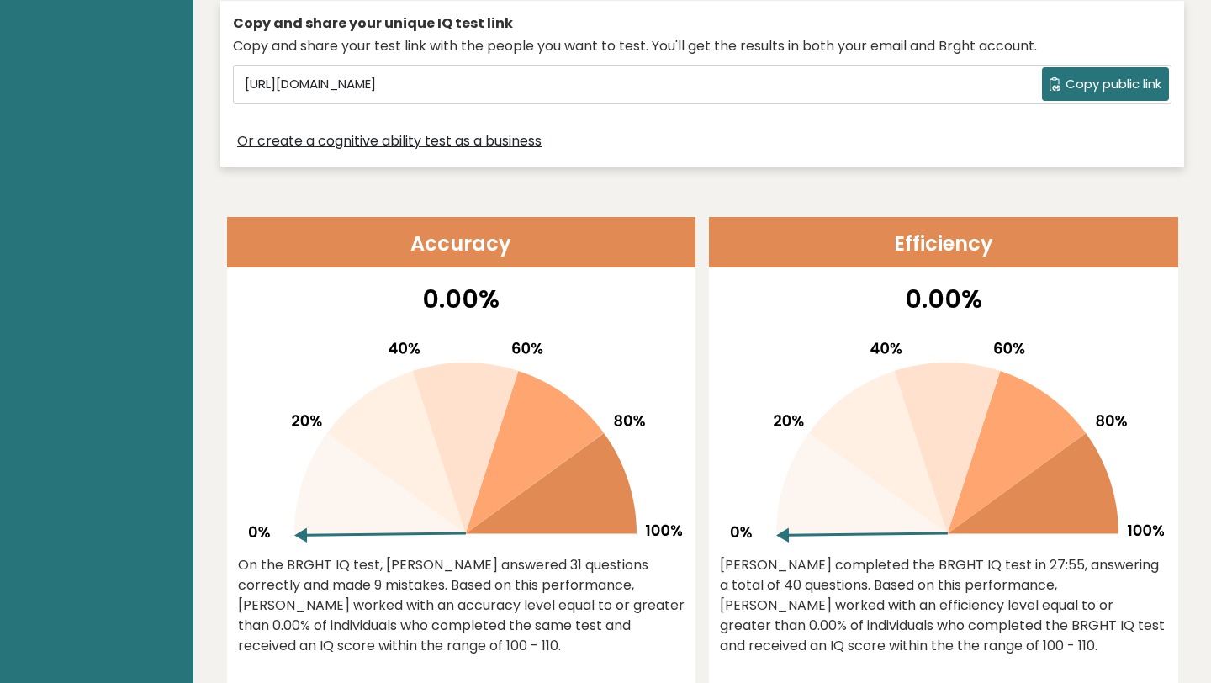
scroll to position [499, 0]
